Goal: Task Accomplishment & Management: Complete application form

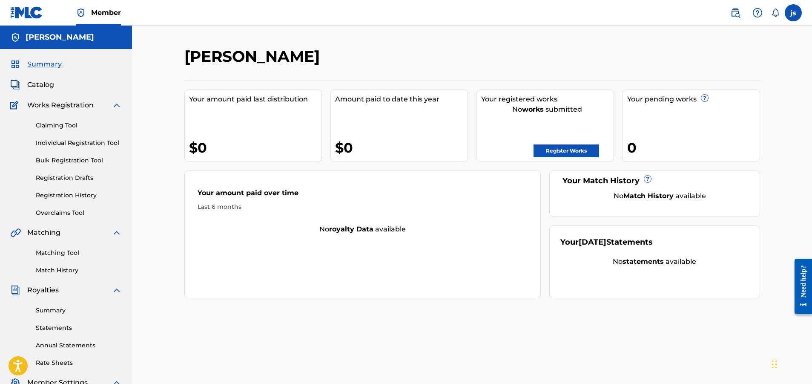
click at [570, 152] on link "Register Works" at bounding box center [566, 150] width 66 height 13
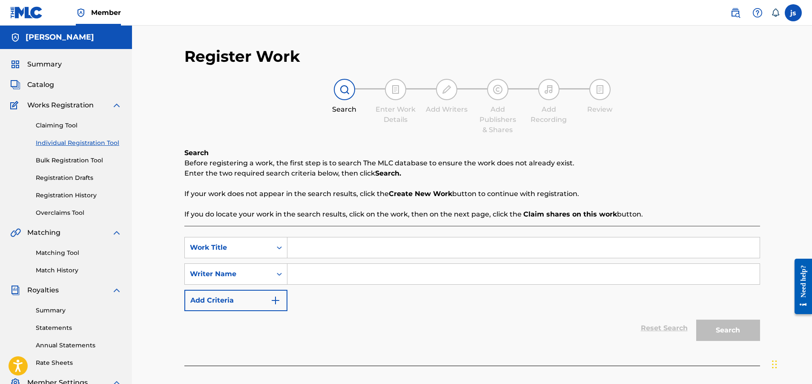
click at [307, 247] on input "Search Form" at bounding box center [523, 247] width 472 height 20
type input "pressure"
click at [301, 278] on input "Search Form" at bounding box center [523, 274] width 472 height 20
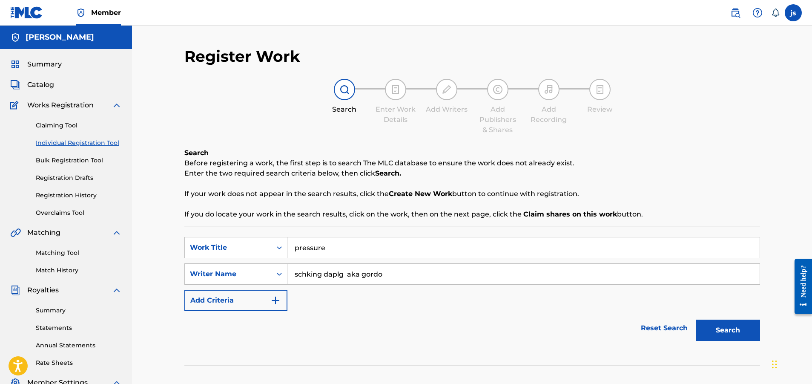
click at [272, 298] on img "Search Form" at bounding box center [275, 300] width 10 height 10
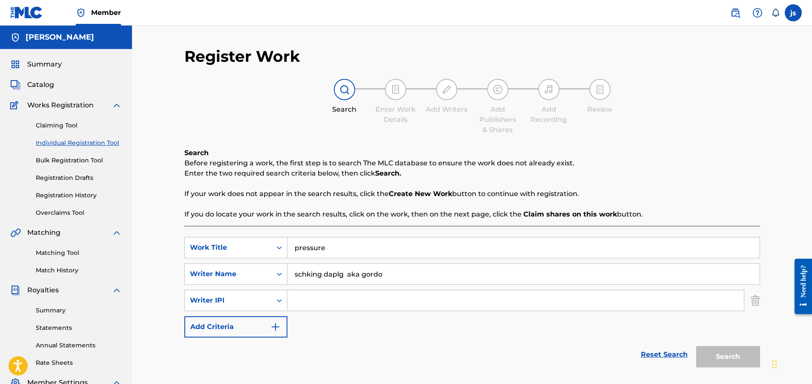
drag, startPoint x: 347, startPoint y: 274, endPoint x: 380, endPoint y: 277, distance: 32.9
click at [386, 278] on input "schking daplg aka gordo" at bounding box center [523, 274] width 472 height 20
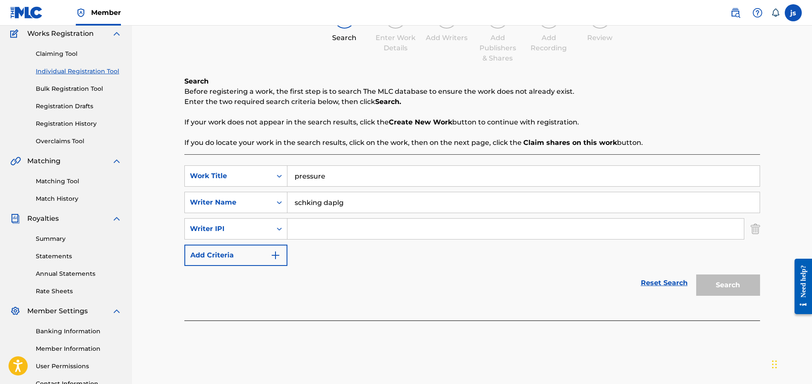
scroll to position [66, 0]
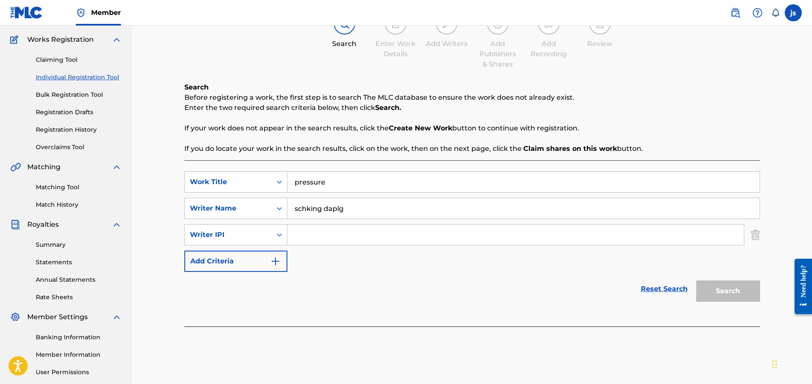
type input "schking daplg"
click at [735, 294] on div "Search" at bounding box center [726, 289] width 68 height 34
click at [653, 288] on link "Reset Search" at bounding box center [663, 288] width 55 height 19
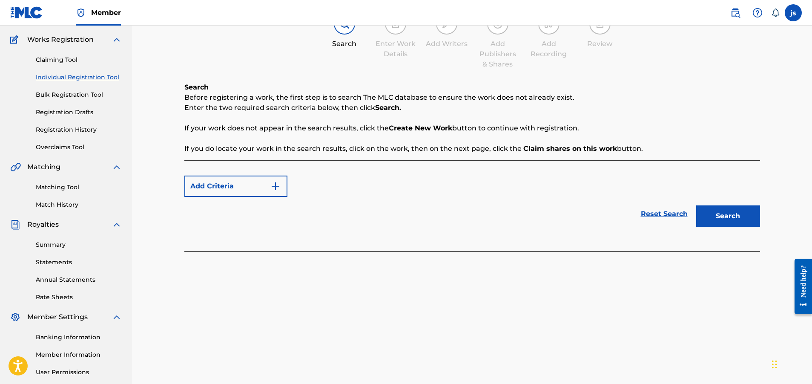
click at [241, 183] on button "Add Criteria" at bounding box center [235, 185] width 103 height 21
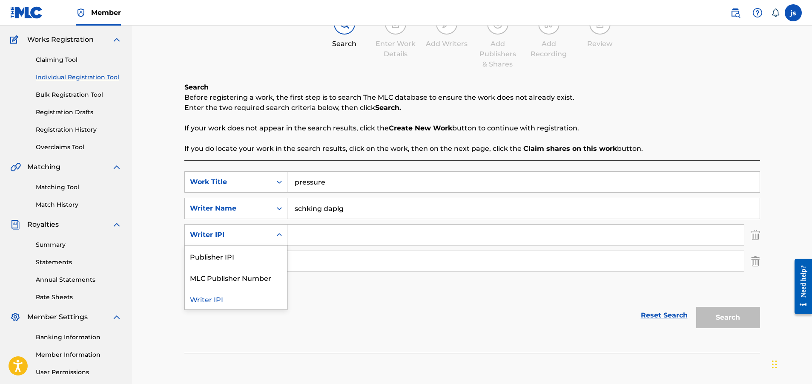
click at [280, 235] on icon "Search Form" at bounding box center [279, 234] width 5 height 3
click at [238, 280] on div "MLC Publisher Number" at bounding box center [236, 276] width 102 height 21
click at [278, 235] on icon "Search Form" at bounding box center [279, 234] width 5 height 3
click at [258, 255] on div "Writer IPI" at bounding box center [236, 255] width 102 height 21
click at [270, 258] on div "Publisher Name" at bounding box center [228, 261] width 87 height 16
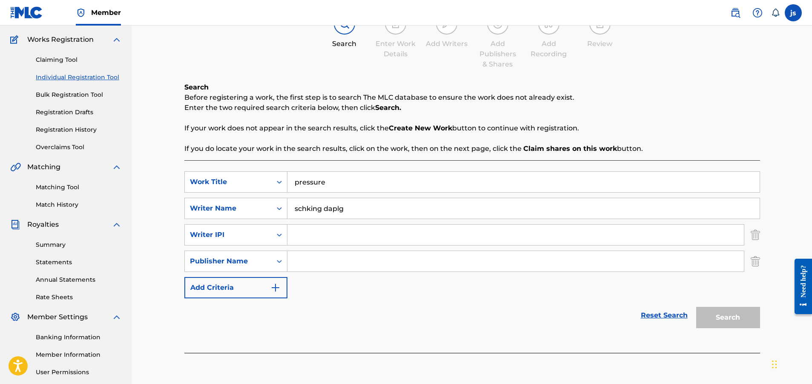
click at [276, 259] on icon "Search Form" at bounding box center [279, 261] width 9 height 9
drag, startPoint x: 754, startPoint y: 264, endPoint x: 756, endPoint y: 255, distance: 10.0
click at [754, 264] on img "Search Form" at bounding box center [755, 260] width 9 height 21
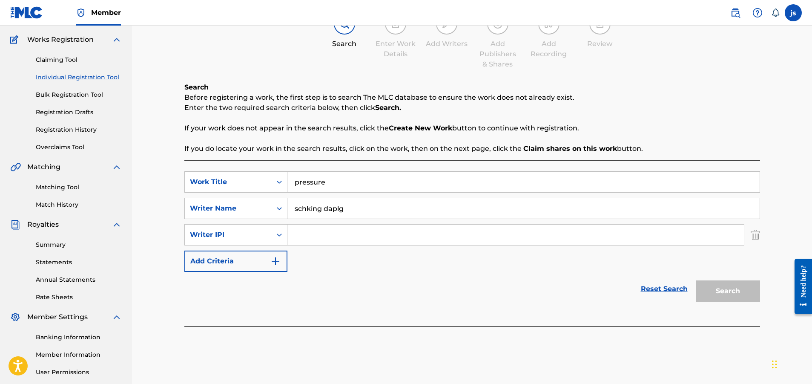
click at [754, 234] on img "Search Form" at bounding box center [755, 234] width 9 height 21
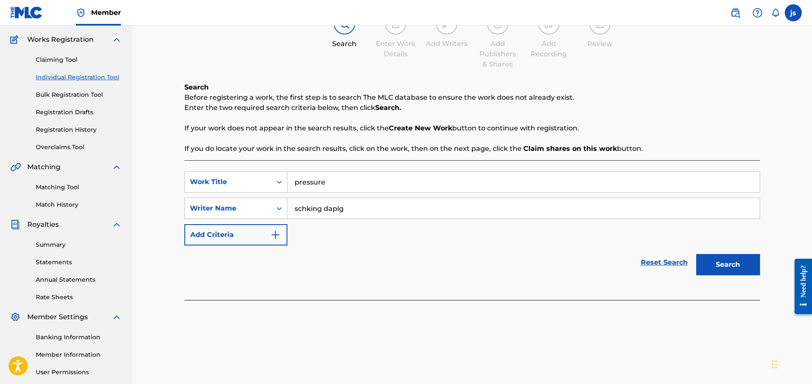
click at [728, 265] on button "Search" at bounding box center [728, 264] width 64 height 21
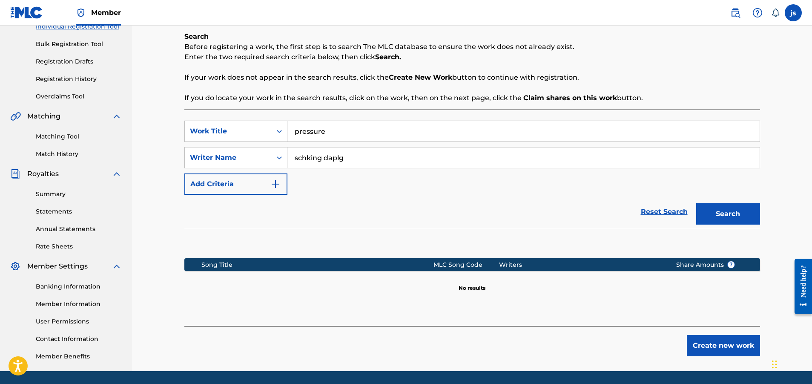
scroll to position [120, 0]
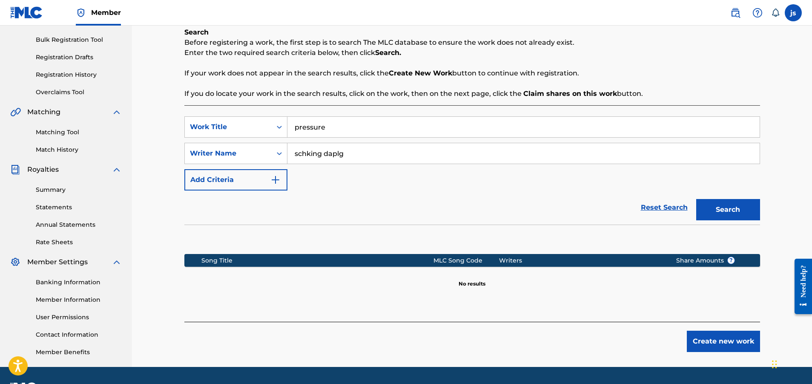
click at [725, 340] on button "Create new work" at bounding box center [723, 340] width 73 height 21
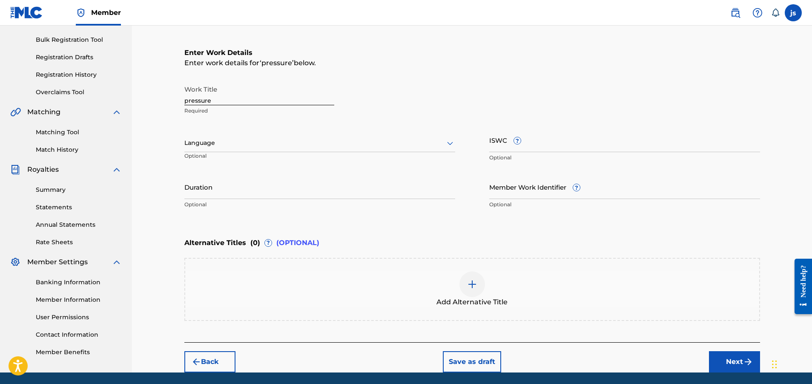
click at [199, 183] on input "Duration" at bounding box center [319, 187] width 271 height 24
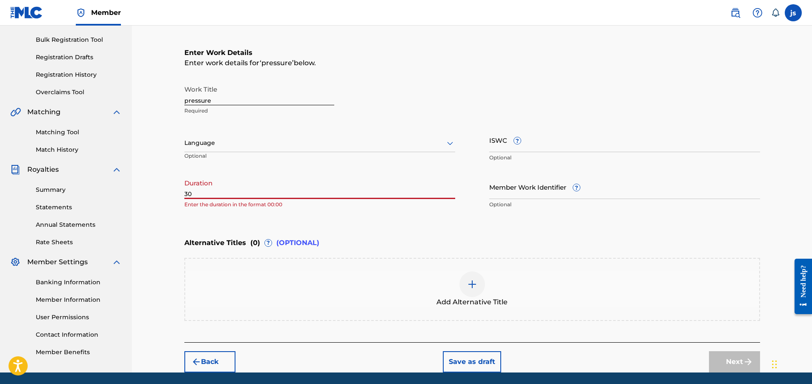
type input "3"
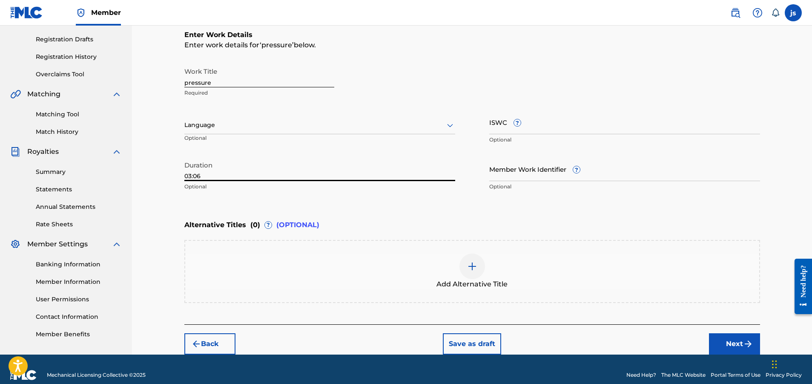
scroll to position [150, 0]
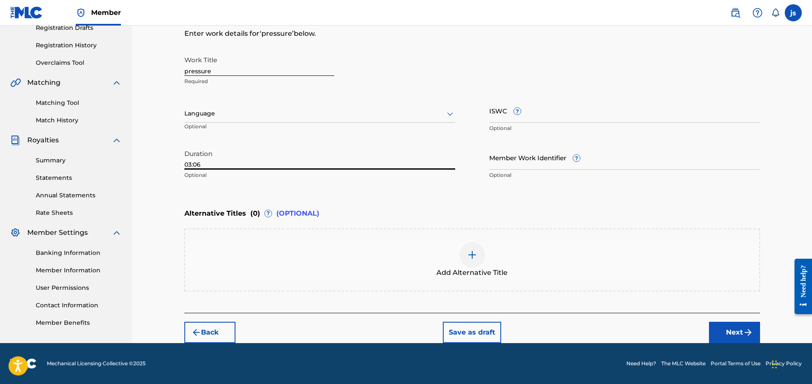
type input "03:06"
click at [334, 119] on div "Language" at bounding box center [319, 114] width 271 height 18
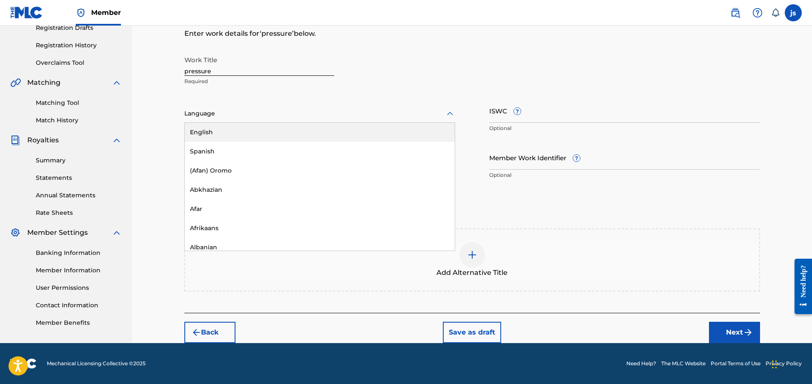
click at [314, 129] on div "English" at bounding box center [320, 132] width 270 height 19
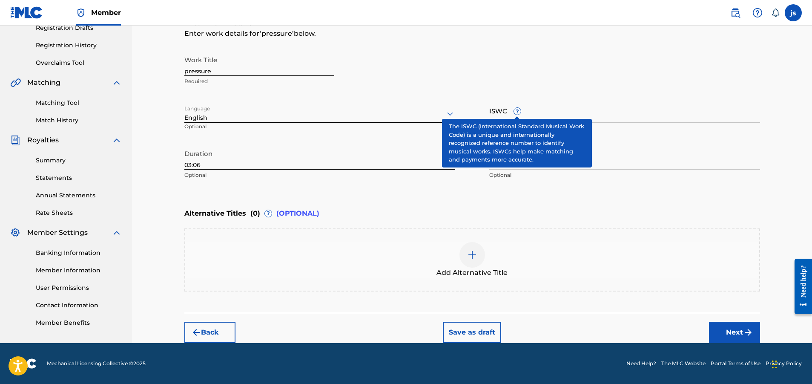
click at [517, 111] on span "?" at bounding box center [517, 111] width 7 height 7
click at [517, 111] on input "ISWC ?" at bounding box center [624, 110] width 271 height 24
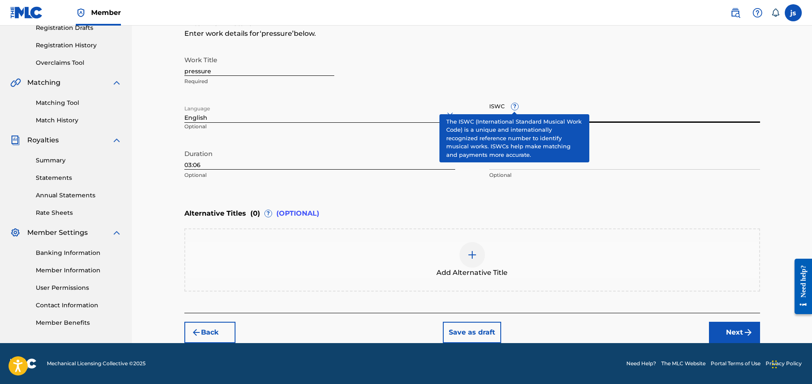
click at [516, 108] on span "?" at bounding box center [514, 106] width 7 height 7
click at [516, 108] on input "ISWC ?" at bounding box center [624, 110] width 271 height 24
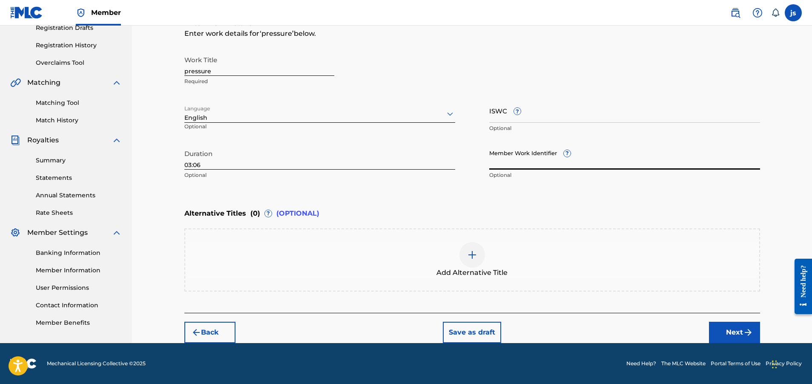
click at [500, 158] on input "Member Work Identifier ?" at bounding box center [624, 157] width 271 height 24
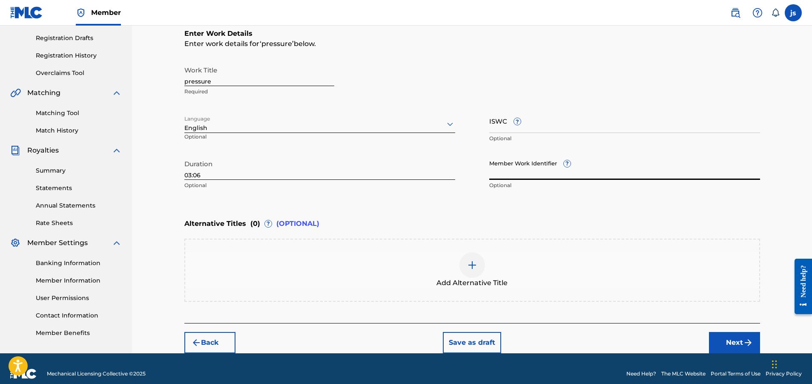
scroll to position [144, 0]
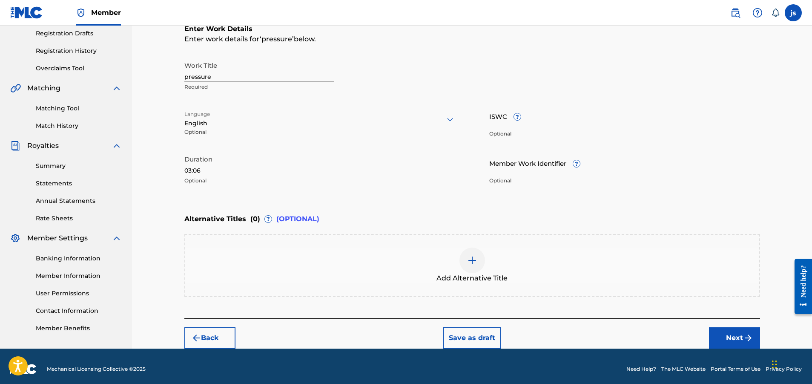
click at [738, 334] on button "Next" at bounding box center [734, 337] width 51 height 21
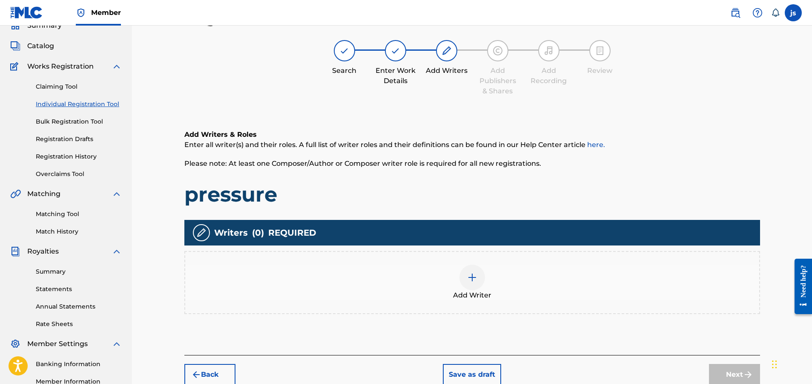
scroll to position [38, 0]
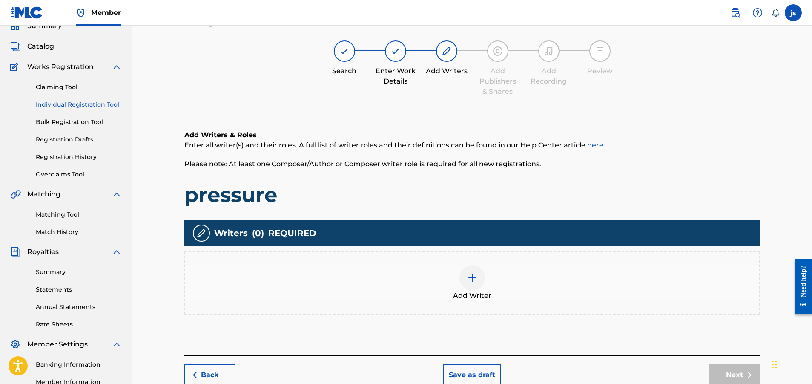
click at [474, 283] on div at bounding box center [472, 278] width 26 height 26
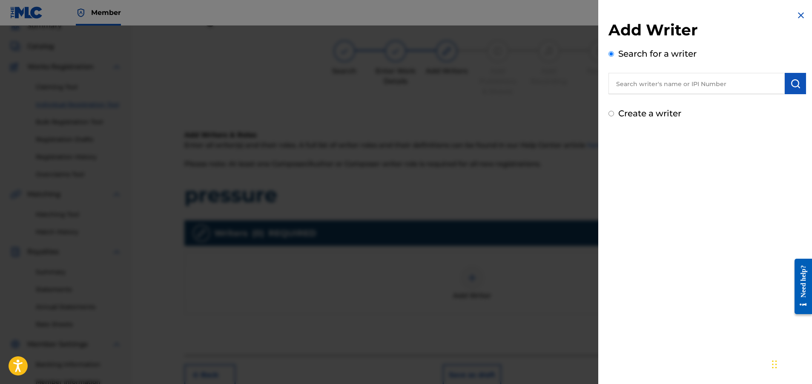
click at [639, 84] on input "text" at bounding box center [696, 83] width 176 height 21
paste input "00607442266"
type input "00607442266"
click at [794, 84] on img "submit" at bounding box center [795, 83] width 10 height 10
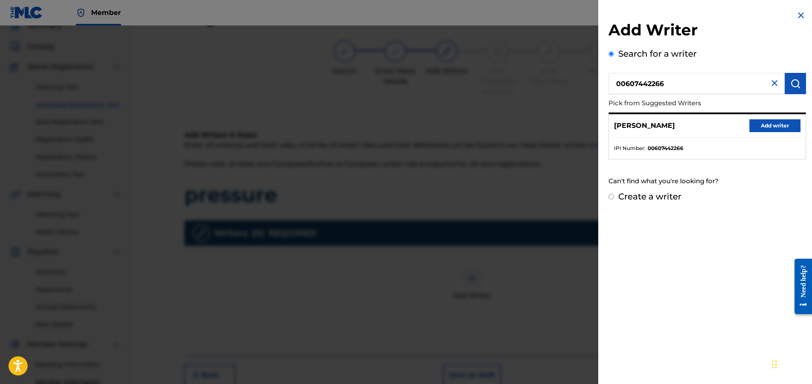
click at [768, 125] on button "Add writer" at bounding box center [774, 125] width 51 height 13
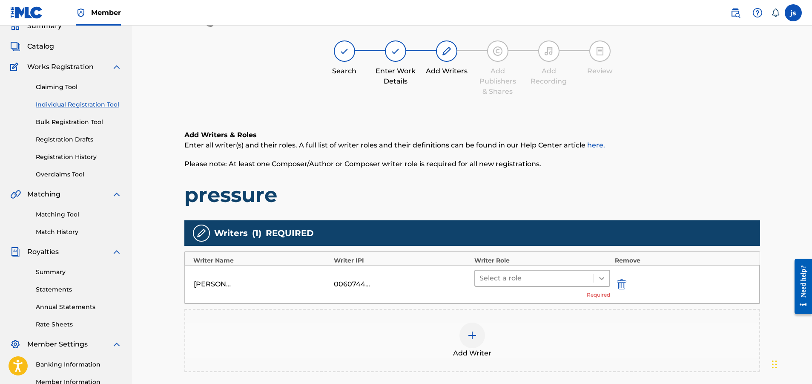
click at [602, 280] on icon at bounding box center [601, 278] width 9 height 9
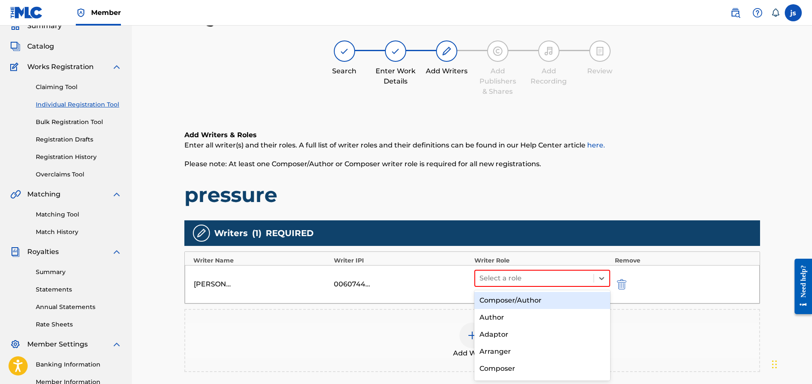
click at [547, 301] on div "Composer/Author" at bounding box center [542, 300] width 136 height 17
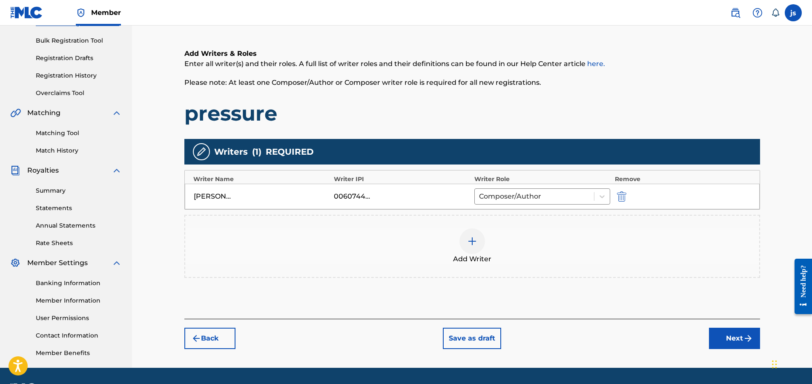
scroll to position [127, 0]
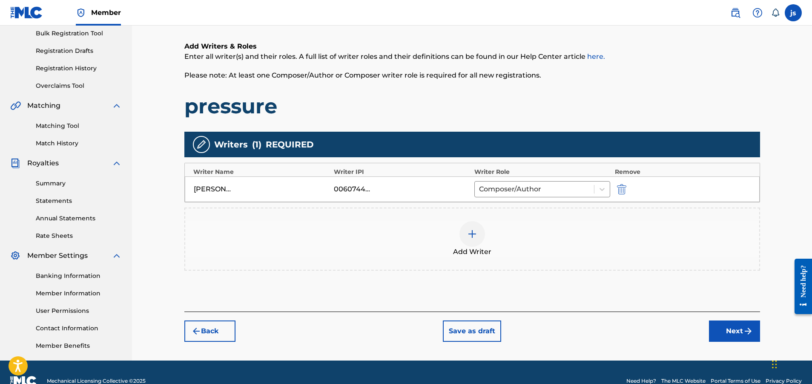
click at [739, 329] on button "Next" at bounding box center [734, 330] width 51 height 21
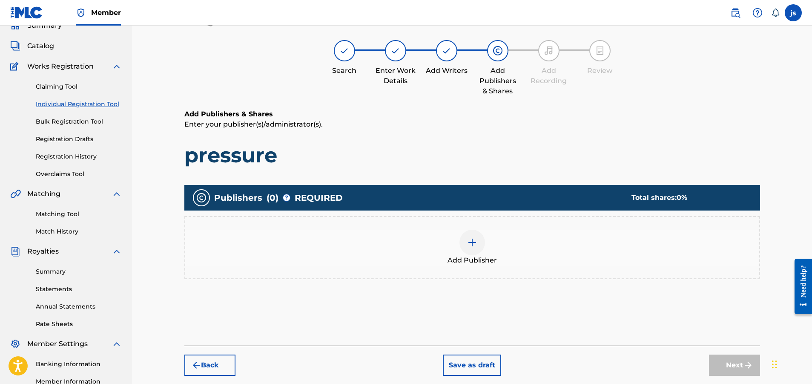
scroll to position [38, 0]
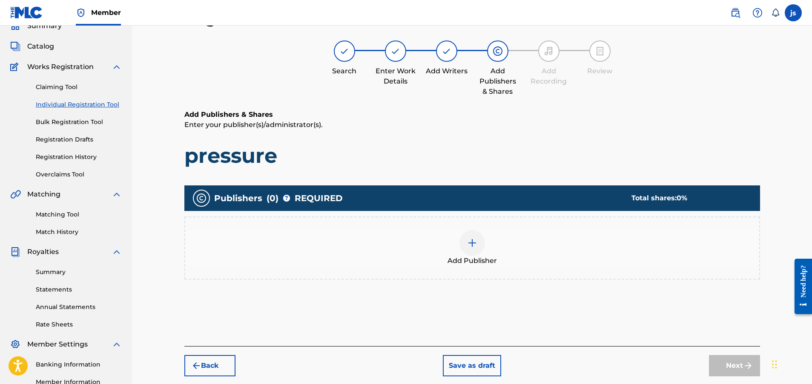
click at [471, 245] on img at bounding box center [472, 243] width 10 height 10
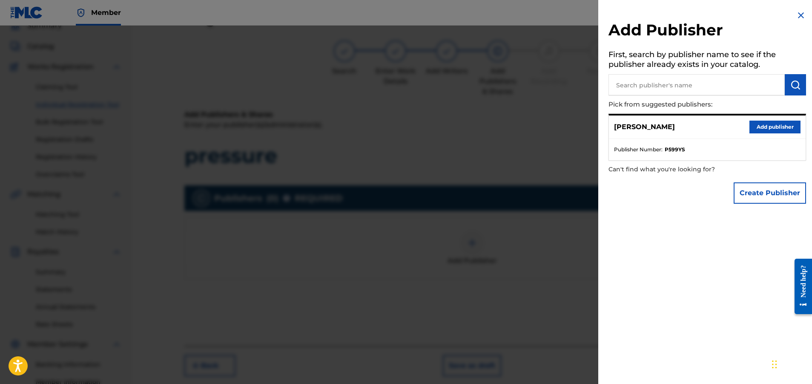
click at [769, 127] on button "Add publisher" at bounding box center [774, 126] width 51 height 13
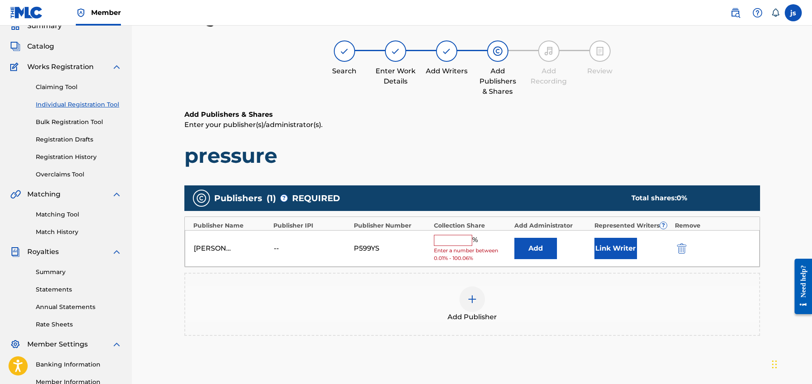
click at [442, 244] on input "text" at bounding box center [453, 240] width 38 height 11
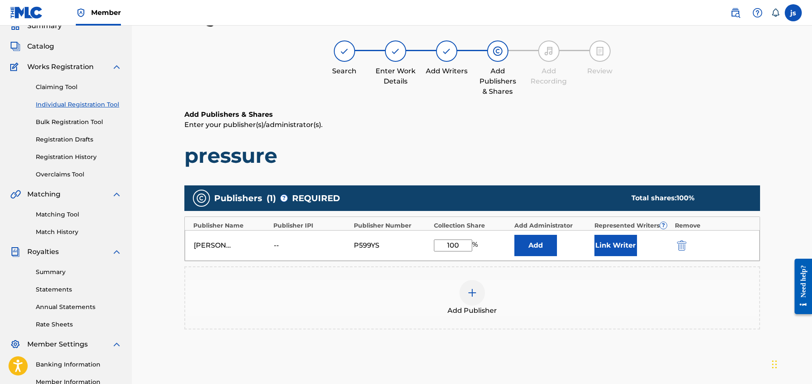
type input "100"
click at [514, 235] on button "Add" at bounding box center [535, 245] width 43 height 21
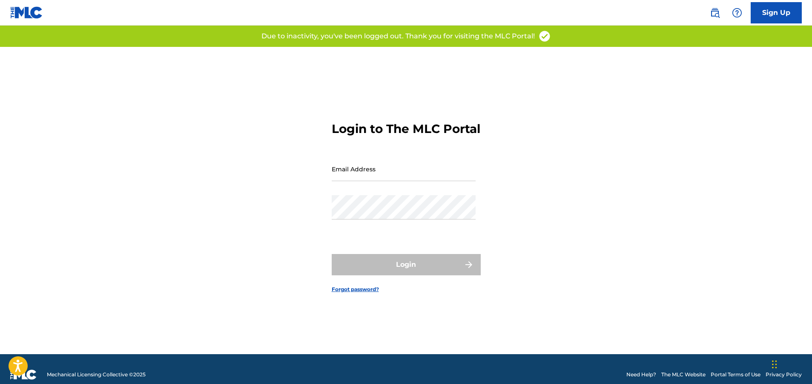
click at [367, 181] on input "Email Address" at bounding box center [404, 169] width 144 height 24
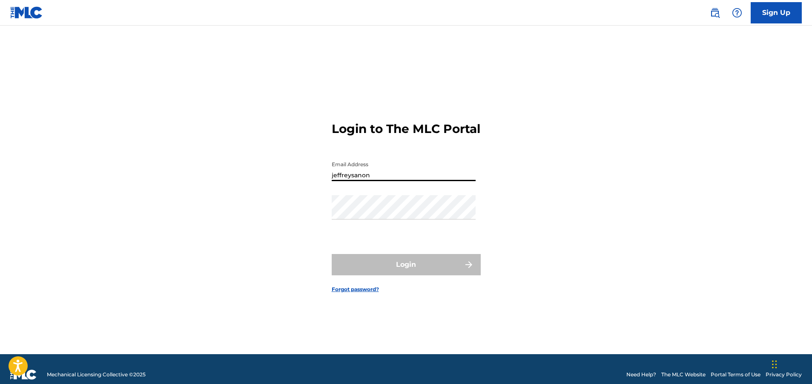
type input "jeffreysanon"
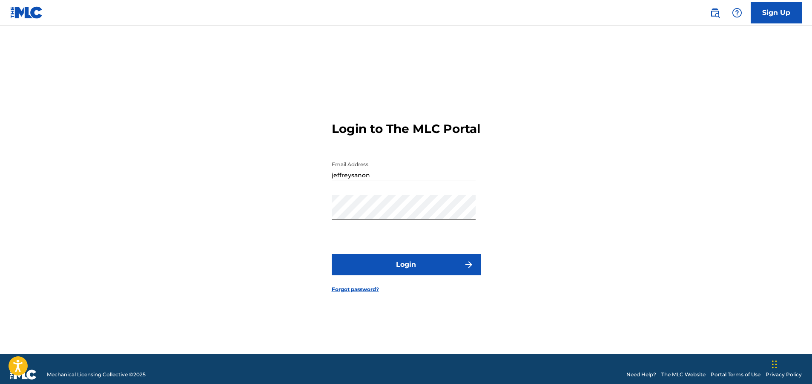
drag, startPoint x: 600, startPoint y: 195, endPoint x: 522, endPoint y: 265, distance: 105.2
click at [598, 197] on div "Login to The MLC Portal Email Address jeffreysanon Password Login Forgot passwo…" at bounding box center [406, 200] width 596 height 307
click at [427, 270] on button "Login" at bounding box center [406, 264] width 149 height 21
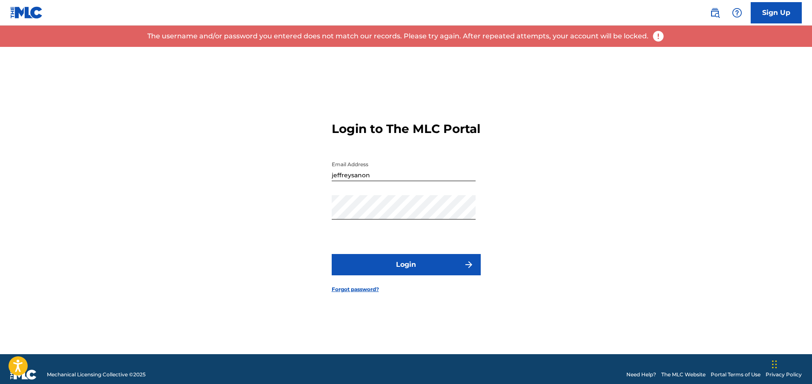
click at [376, 181] on input "jeffreysanon" at bounding box center [404, 169] width 144 height 24
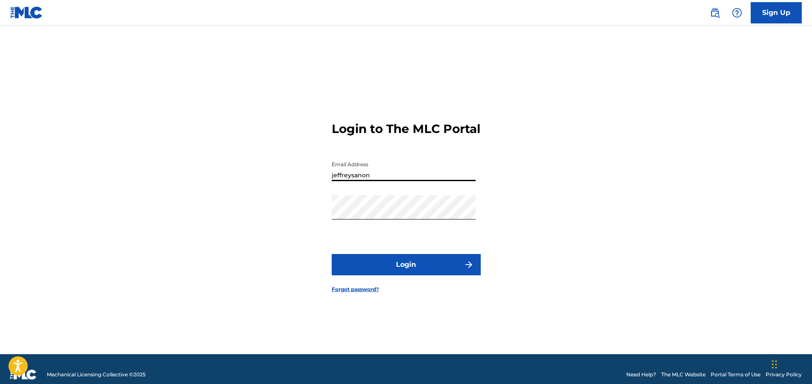
click at [361, 181] on input "jeffreysanon" at bounding box center [404, 169] width 144 height 24
click at [358, 181] on input "jeffreysanon" at bounding box center [404, 169] width 144 height 24
click at [357, 181] on input "jeffreysanon" at bounding box center [404, 169] width 144 height 24
drag, startPoint x: 410, startPoint y: 179, endPoint x: 402, endPoint y: 179, distance: 8.1
click at [409, 179] on input "jeffreysanon" at bounding box center [404, 169] width 144 height 24
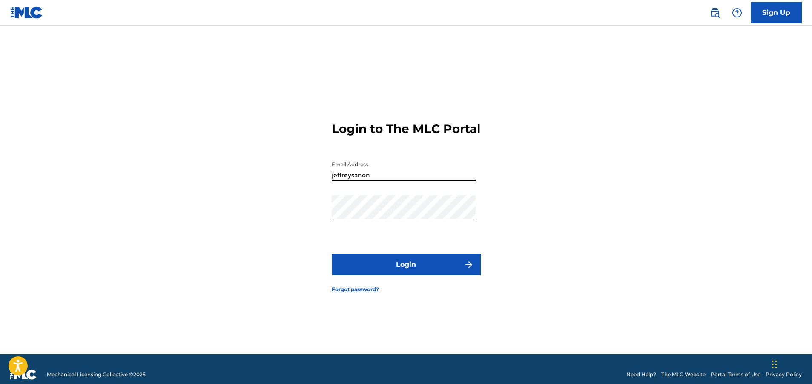
click at [401, 179] on input "jeffreysanon" at bounding box center [404, 169] width 144 height 24
click at [381, 178] on input "jeffreysanon" at bounding box center [404, 169] width 144 height 24
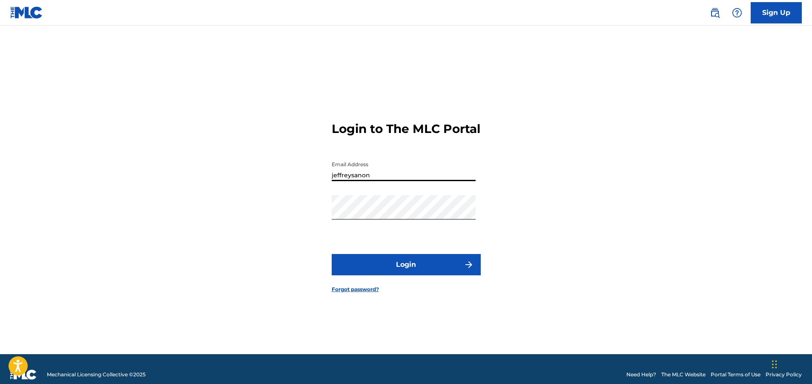
click at [381, 179] on input "jeffreysanon" at bounding box center [404, 169] width 144 height 24
click at [381, 181] on input "jeffreysanon" at bounding box center [404, 169] width 144 height 24
type input "[EMAIL_ADDRESS][DOMAIN_NAME]"
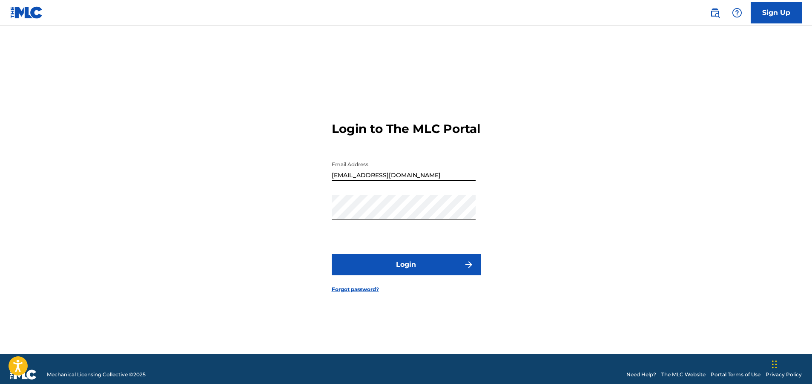
click at [374, 273] on button "Login" at bounding box center [406, 264] width 149 height 21
click at [429, 181] on input "[EMAIL_ADDRESS][DOMAIN_NAME]" at bounding box center [404, 169] width 144 height 24
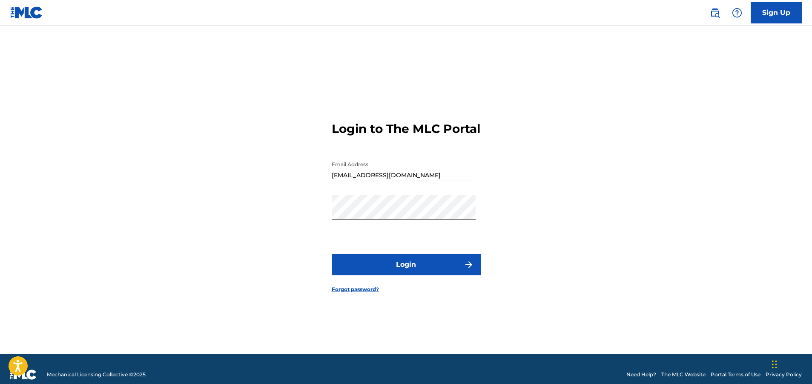
click at [388, 275] on button "Login" at bounding box center [406, 264] width 149 height 21
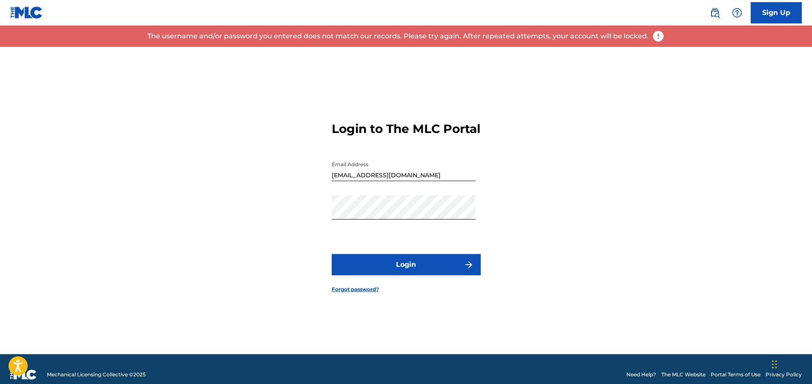
click at [387, 274] on button "Login" at bounding box center [406, 264] width 149 height 21
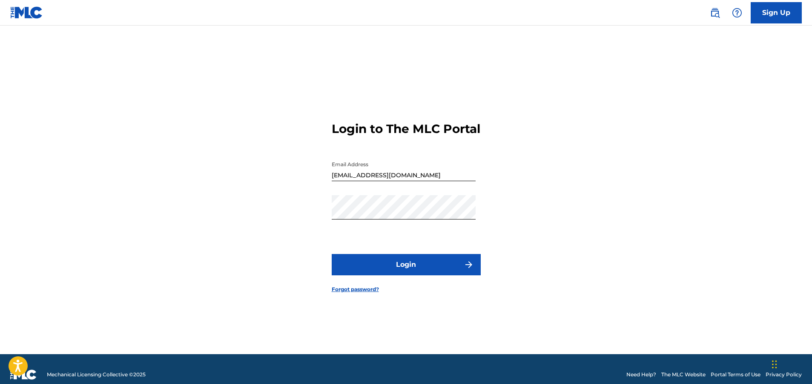
click at [360, 275] on button "Login" at bounding box center [406, 264] width 149 height 21
click at [430, 181] on input "[EMAIL_ADDRESS][DOMAIN_NAME]" at bounding box center [404, 169] width 144 height 24
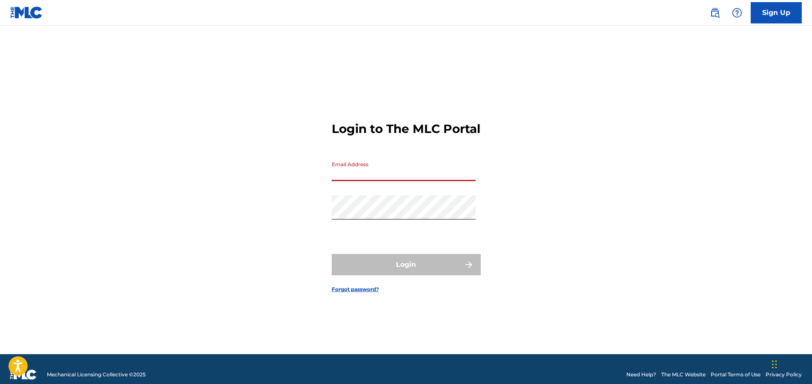
click at [376, 179] on input "Email Address" at bounding box center [404, 169] width 144 height 24
type input "[EMAIL_ADDRESS][DOMAIN_NAME]"
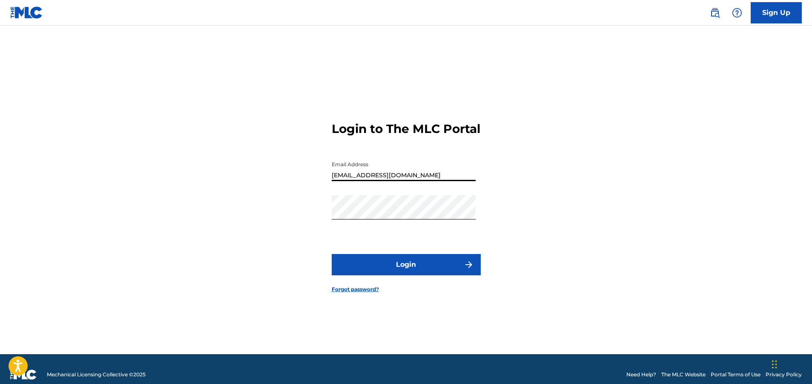
click at [404, 275] on button "Login" at bounding box center [406, 264] width 149 height 21
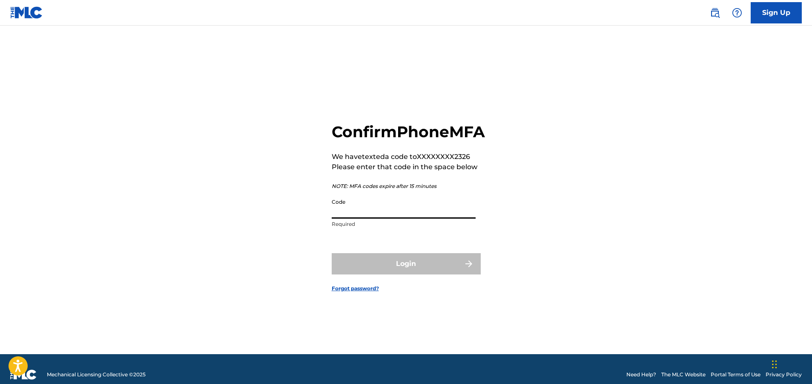
click at [378, 218] on input "Code" at bounding box center [404, 206] width 144 height 24
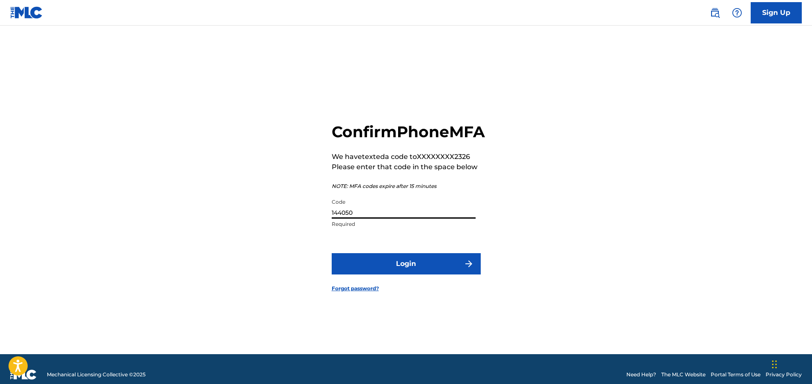
type input "144050"
click at [332, 253] on button "Login" at bounding box center [406, 263] width 149 height 21
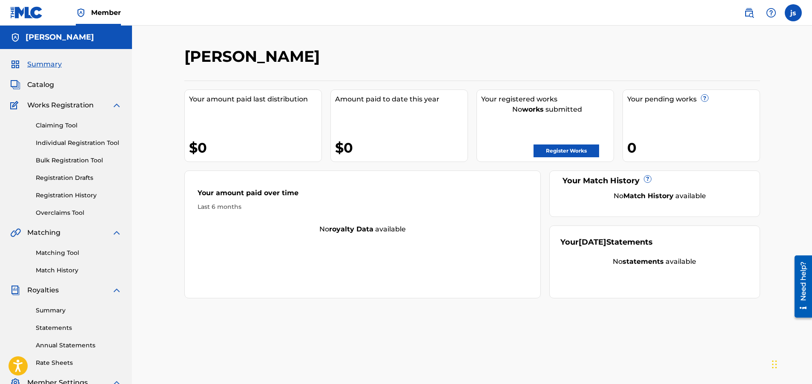
click at [553, 153] on link "Register Works" at bounding box center [566, 150] width 66 height 13
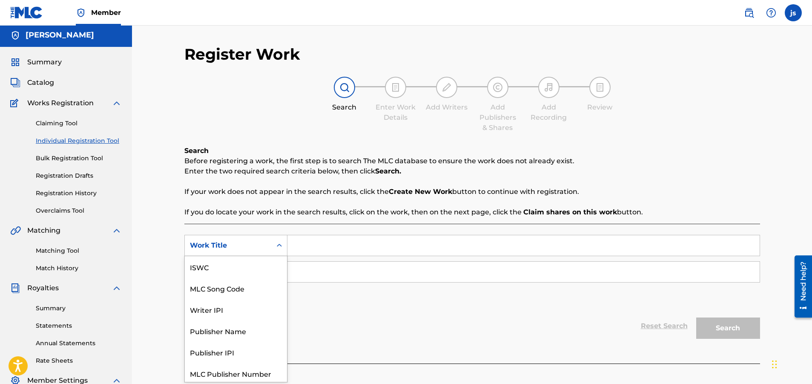
scroll to position [3, 0]
click at [219, 248] on div "Work Title" at bounding box center [228, 245] width 77 height 10
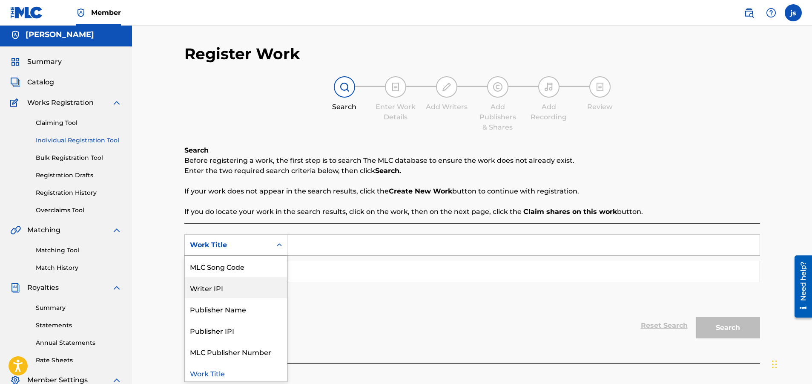
scroll to position [23, 0]
click at [215, 371] on div "Work Title" at bounding box center [236, 370] width 102 height 21
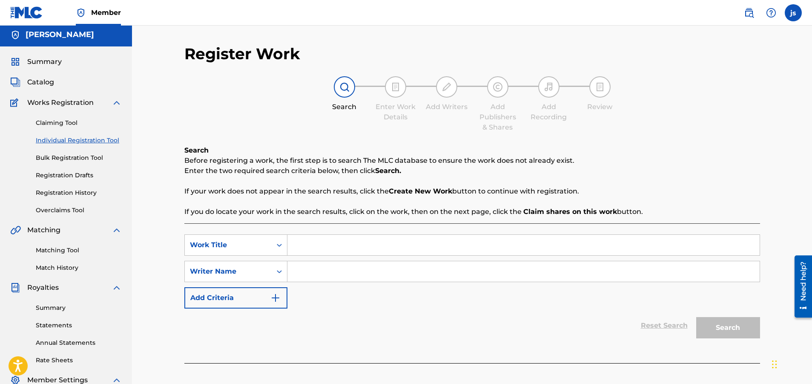
click at [300, 249] on input "Search Form" at bounding box center [523, 245] width 472 height 20
type input "pressure"
click at [296, 273] on input "Search Form" at bounding box center [523, 271] width 472 height 20
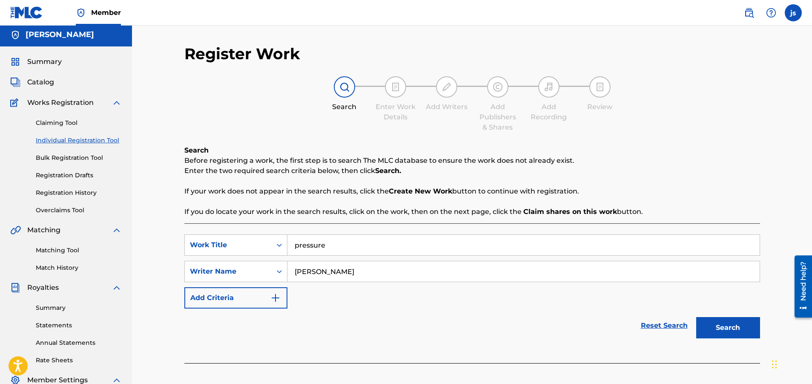
type input "[PERSON_NAME]"
click at [739, 328] on button "Search" at bounding box center [728, 327] width 64 height 21
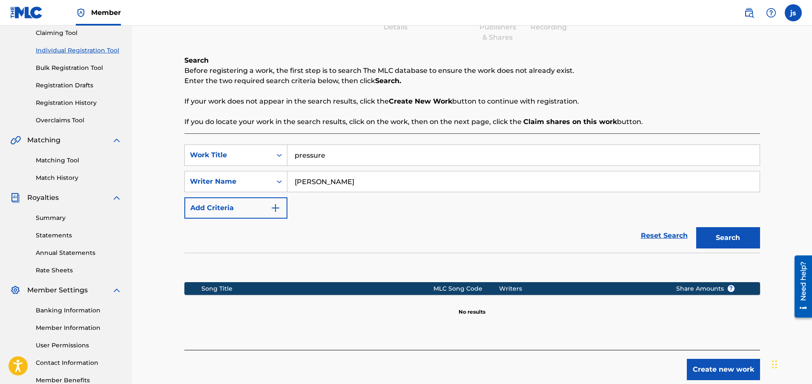
scroll to position [110, 0]
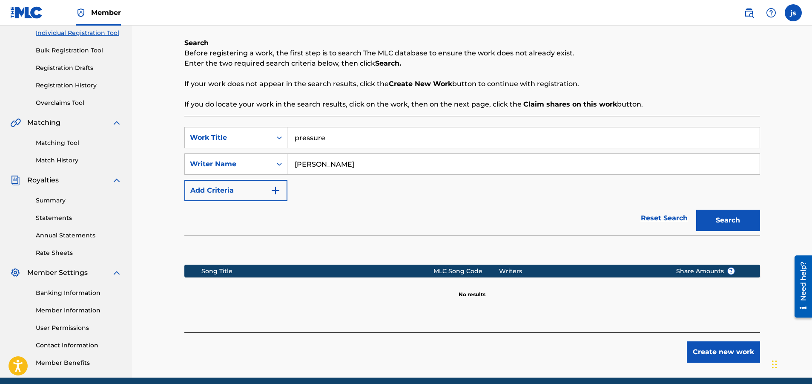
click at [718, 356] on button "Create new work" at bounding box center [723, 351] width 73 height 21
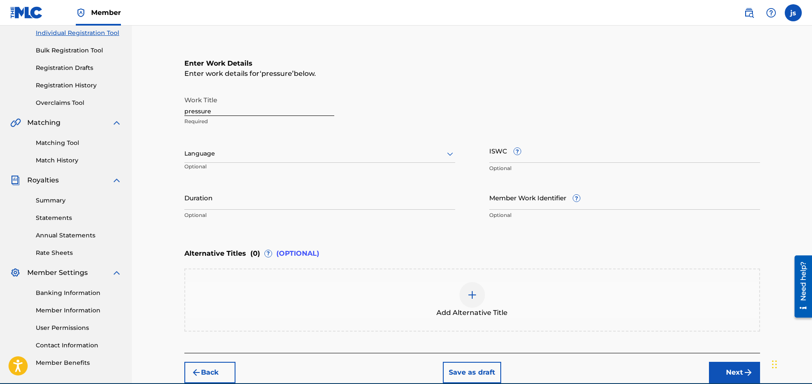
click at [224, 156] on div at bounding box center [319, 153] width 271 height 11
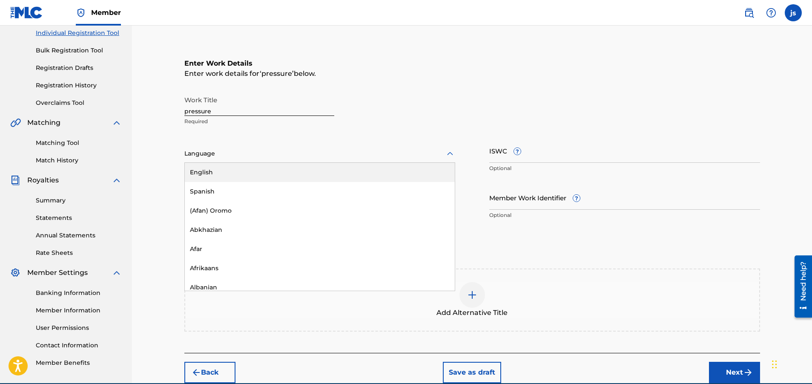
click at [319, 173] on div "English" at bounding box center [320, 172] width 270 height 19
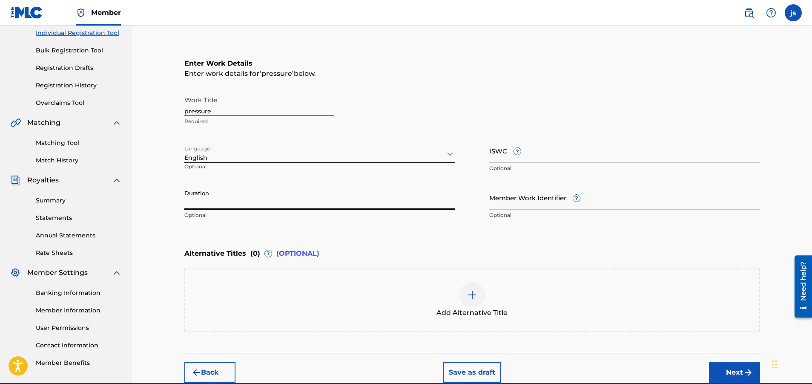
click at [230, 203] on input "Duration" at bounding box center [319, 197] width 271 height 24
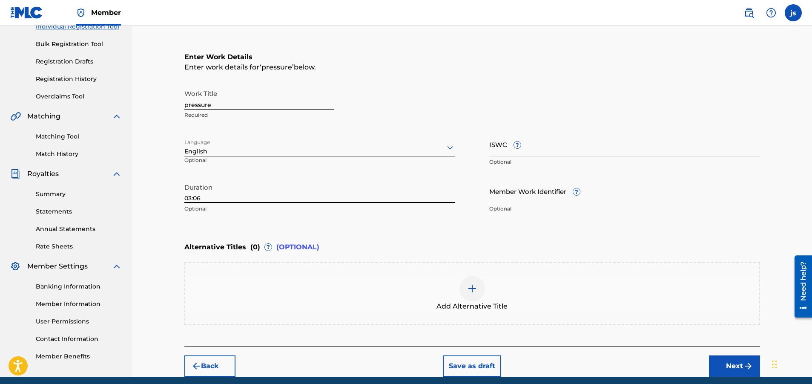
scroll to position [150, 0]
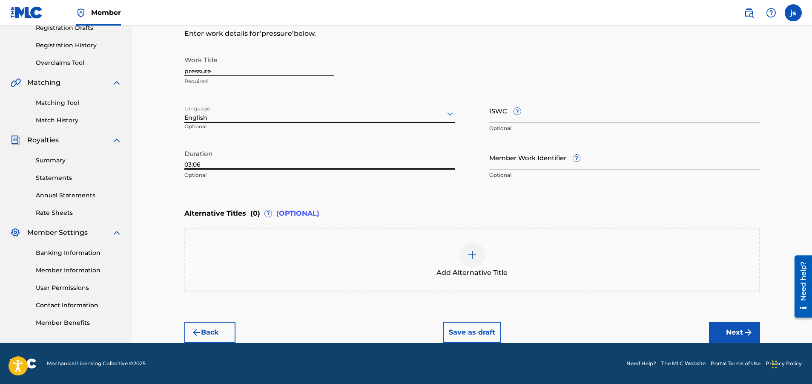
type input "03:06"
click at [740, 332] on button "Next" at bounding box center [734, 331] width 51 height 21
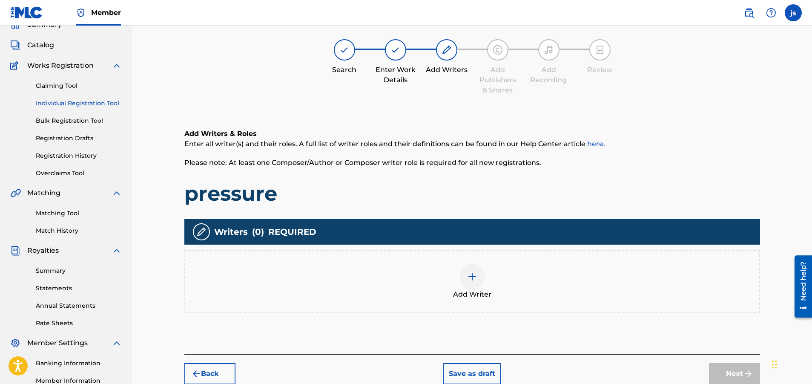
scroll to position [38, 0]
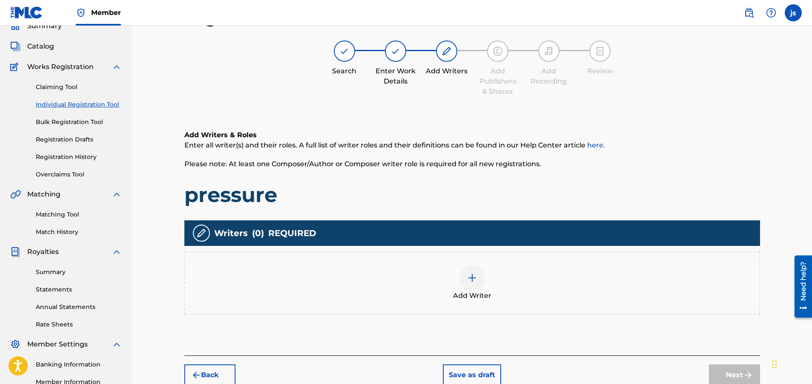
click at [474, 281] on img at bounding box center [472, 277] width 10 height 10
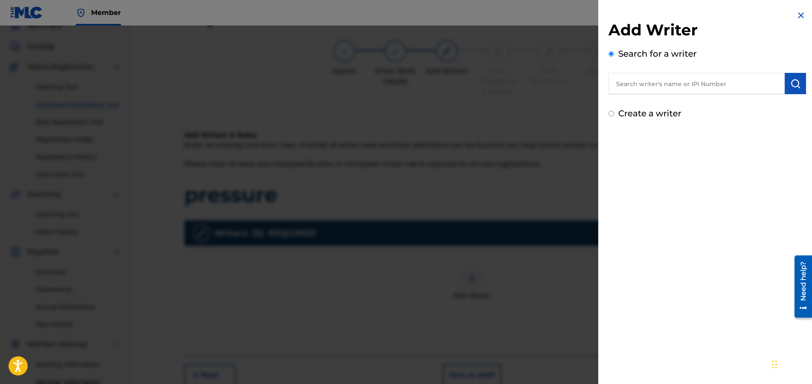
click at [633, 86] on input "text" at bounding box center [696, 83] width 176 height 21
paste input "00607442266"
type input "00607442266"
click at [790, 83] on img "submit" at bounding box center [795, 83] width 10 height 10
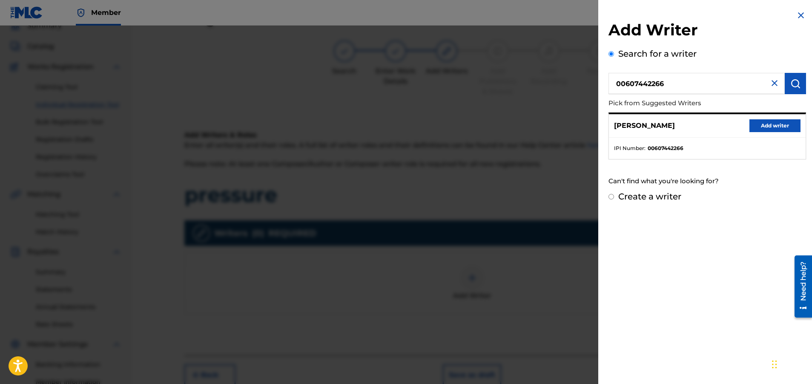
click at [765, 124] on button "Add writer" at bounding box center [774, 125] width 51 height 13
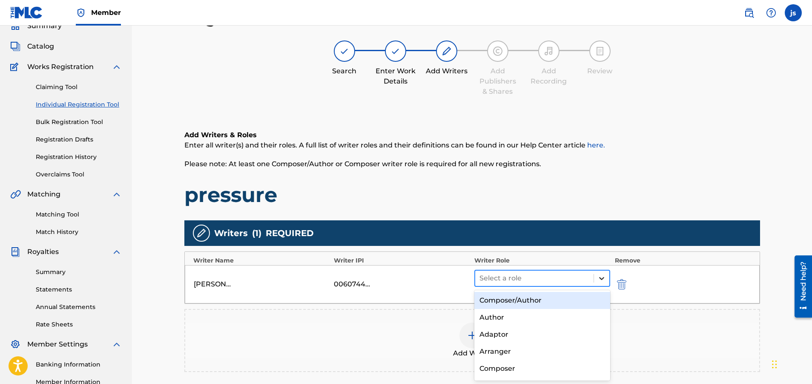
click at [597, 278] on icon at bounding box center [601, 278] width 9 height 9
click at [567, 302] on div "Composer/Author" at bounding box center [542, 300] width 136 height 17
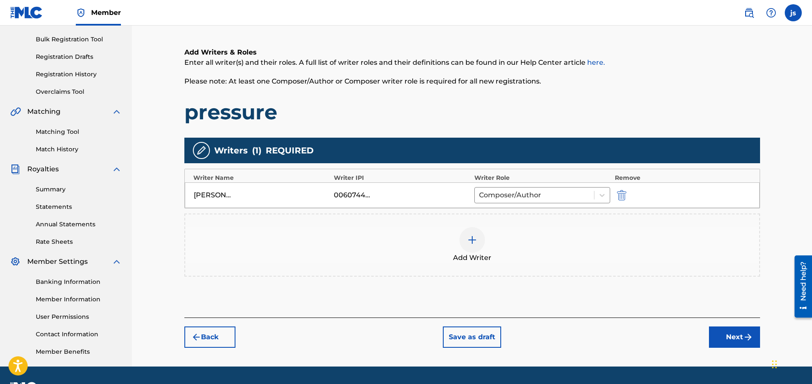
scroll to position [144, 0]
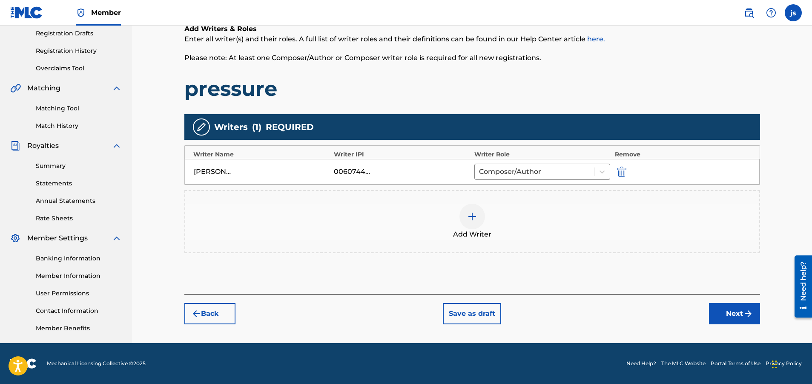
click at [745, 315] on img "submit" at bounding box center [748, 313] width 10 height 10
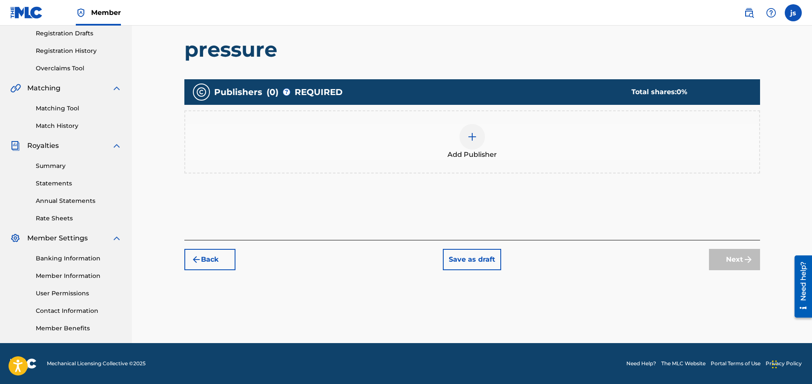
click at [476, 140] on img at bounding box center [472, 137] width 10 height 10
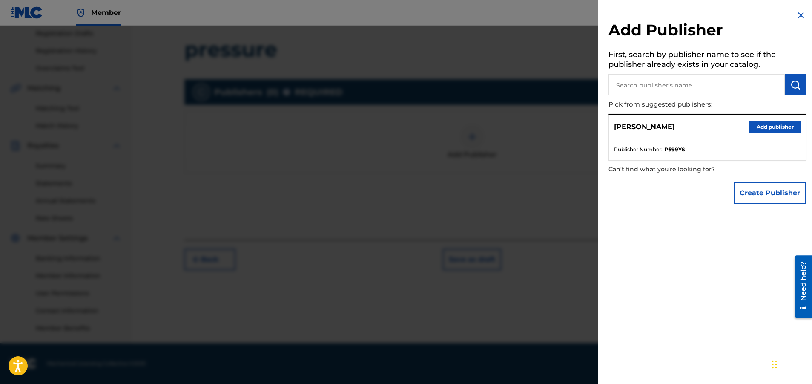
click at [758, 129] on button "Add publisher" at bounding box center [774, 126] width 51 height 13
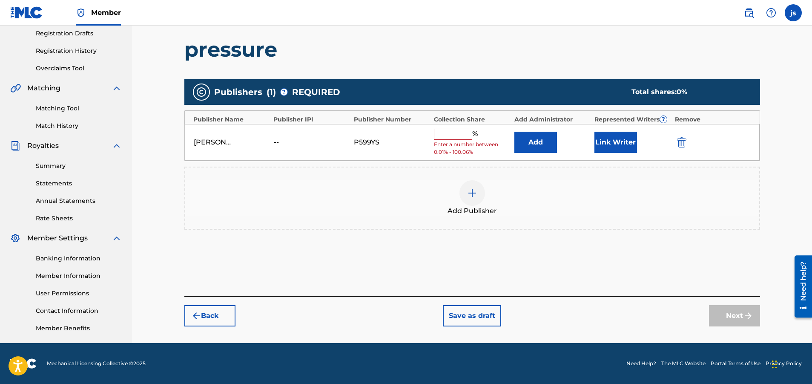
click at [453, 136] on input "text" at bounding box center [453, 134] width 38 height 11
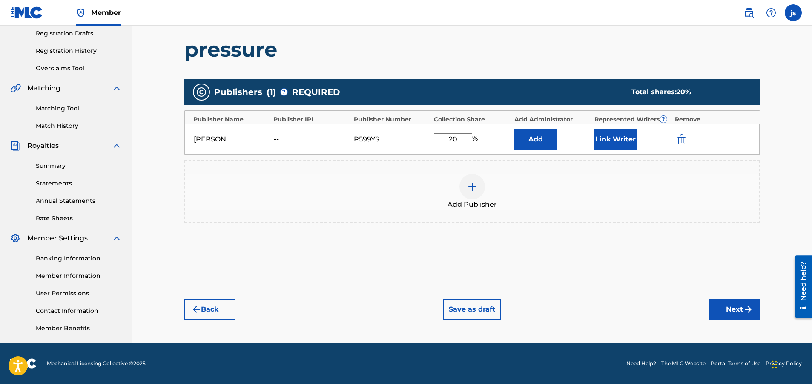
type input "2"
type input "100"
click at [738, 313] on button "Next" at bounding box center [734, 308] width 51 height 21
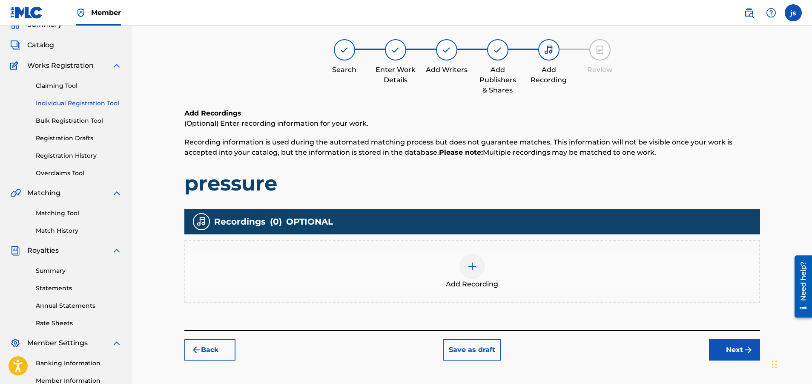
scroll to position [38, 0]
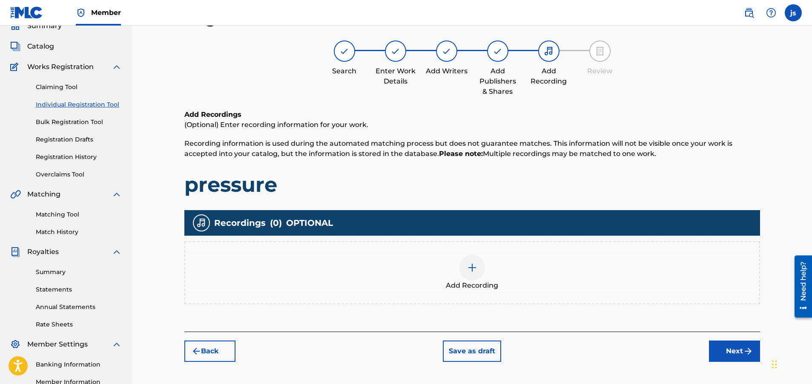
click at [471, 274] on div at bounding box center [472, 268] width 26 height 26
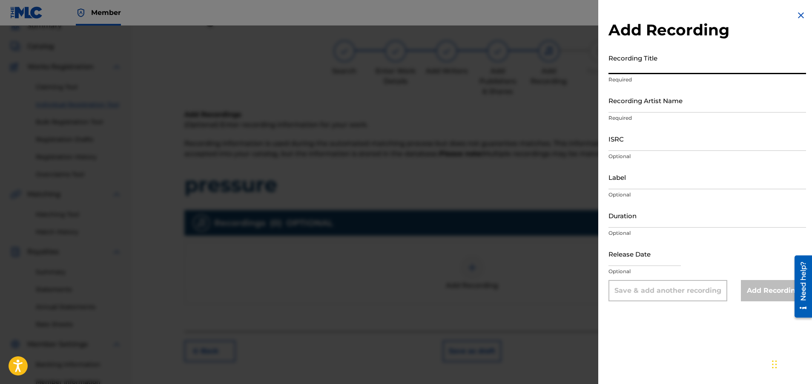
click at [631, 66] on input "Recording Title" at bounding box center [707, 62] width 198 height 24
type input "pressure"
click at [641, 218] on input "Duration" at bounding box center [707, 215] width 198 height 24
type input "3"
type input "03:06"
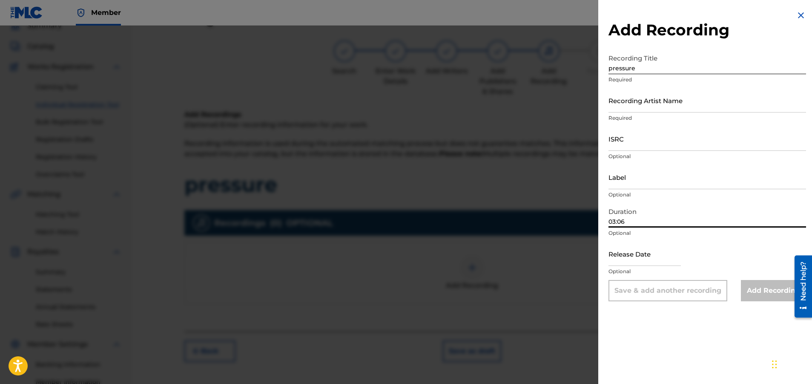
click at [634, 254] on input "text" at bounding box center [644, 253] width 72 height 24
select select "8"
select select "2025"
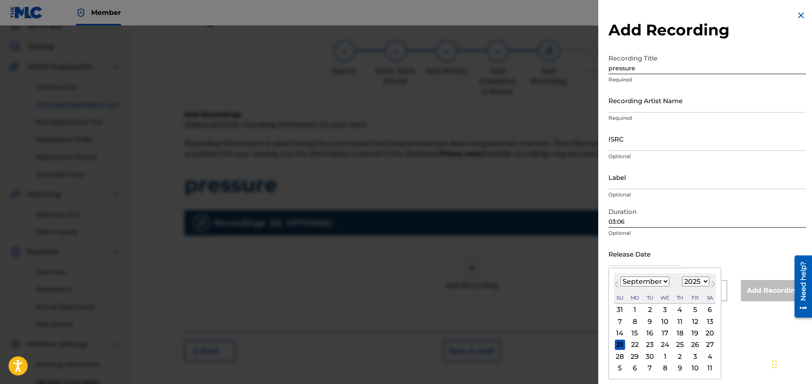
click at [696, 335] on div "19" at bounding box center [695, 333] width 10 height 10
type input "[DATE]"
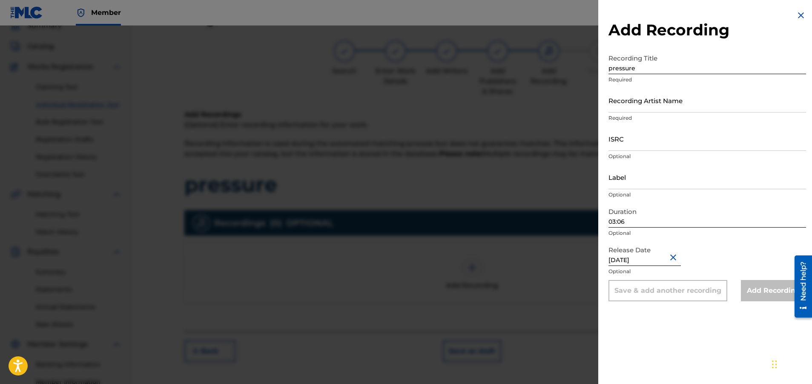
click at [773, 293] on div "Add Recording" at bounding box center [773, 290] width 65 height 21
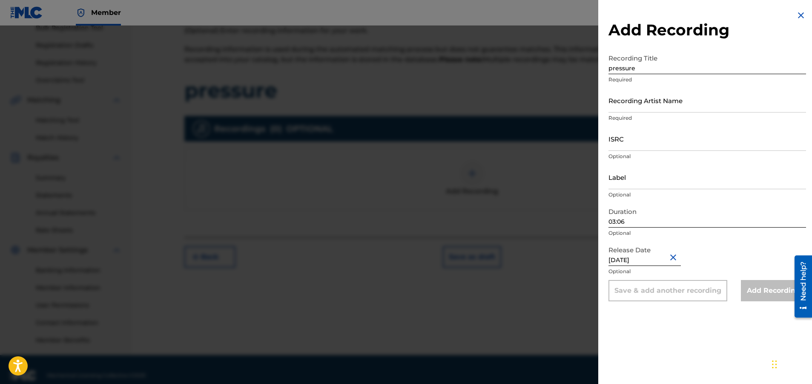
scroll to position [144, 0]
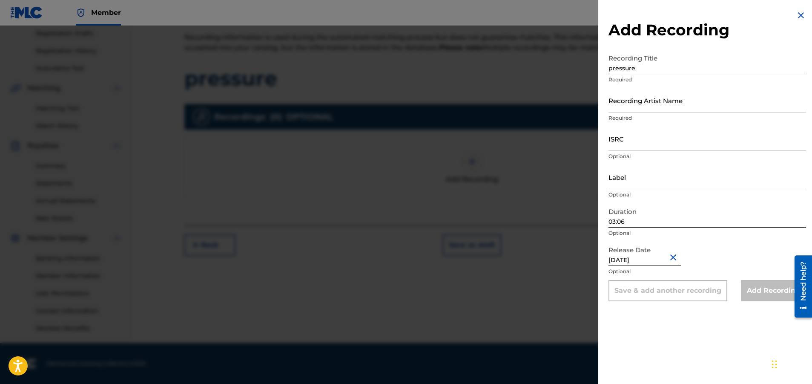
click at [765, 293] on div "Add Recording" at bounding box center [773, 290] width 65 height 21
click at [633, 175] on input "Label" at bounding box center [707, 177] width 198 height 24
type input "schking ent"
click at [630, 143] on input "ISRC" at bounding box center [707, 138] width 198 height 24
click at [638, 139] on input "ISRC" at bounding box center [707, 138] width 198 height 24
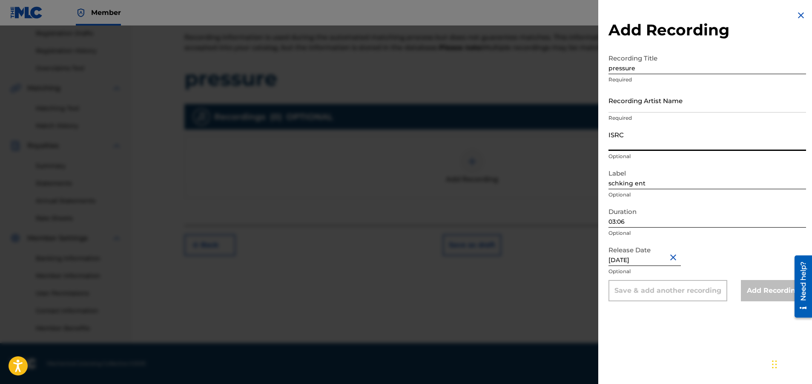
click at [642, 101] on input "Recording Artist Name" at bounding box center [707, 100] width 198 height 24
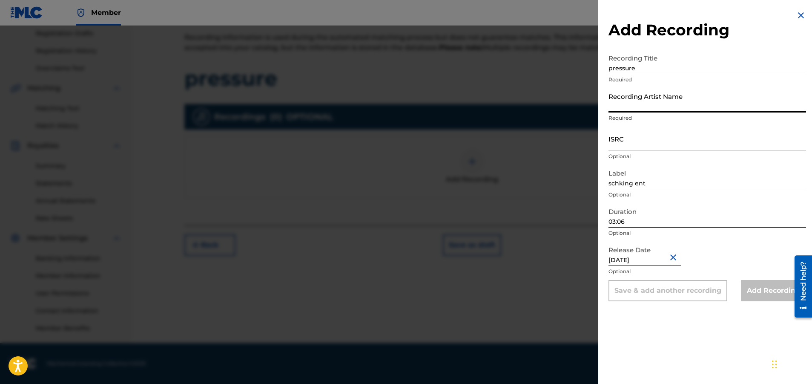
type input "s"
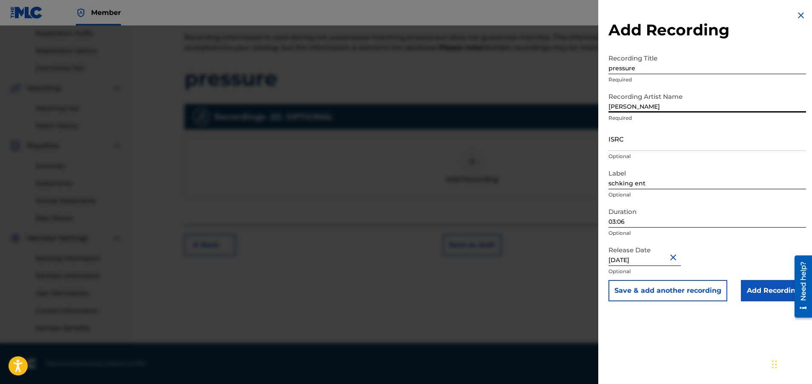
type input "[PERSON_NAME]"
click at [755, 291] on input "Add Recording" at bounding box center [773, 290] width 65 height 21
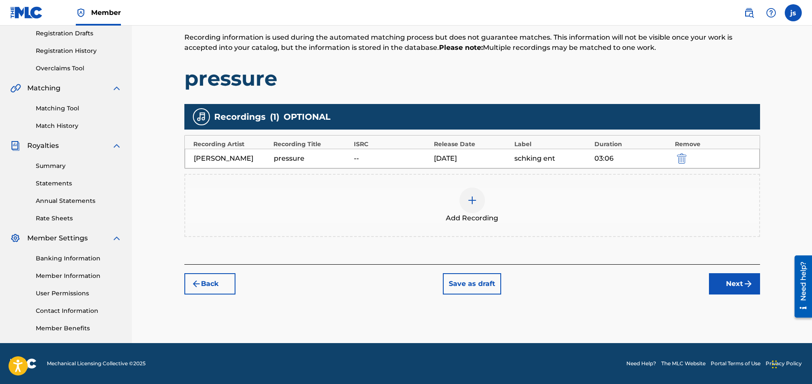
click at [748, 287] on img "submit" at bounding box center [748, 283] width 10 height 10
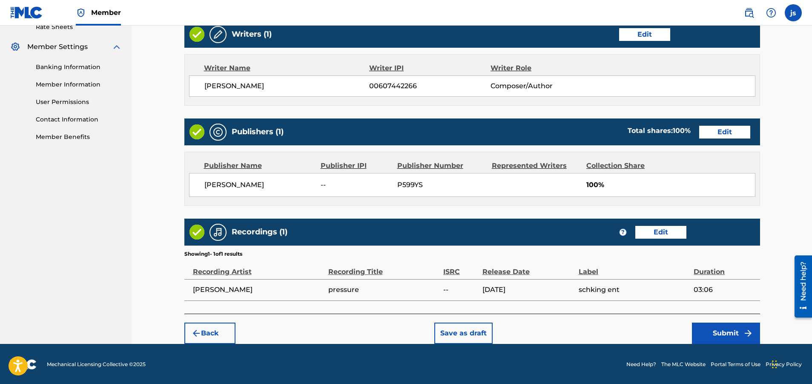
scroll to position [336, 0]
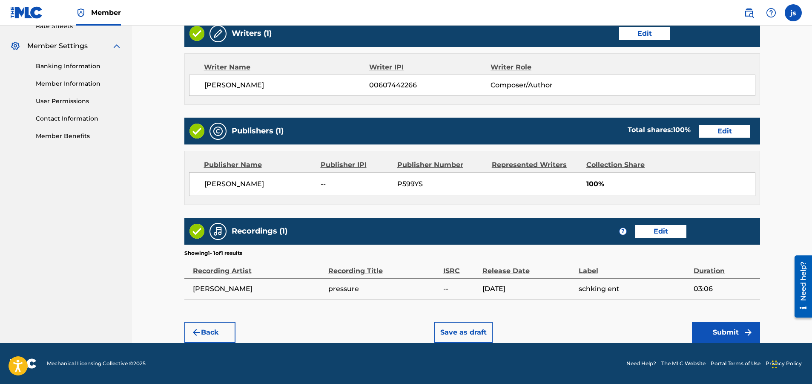
click at [662, 233] on button "Edit" at bounding box center [660, 231] width 51 height 13
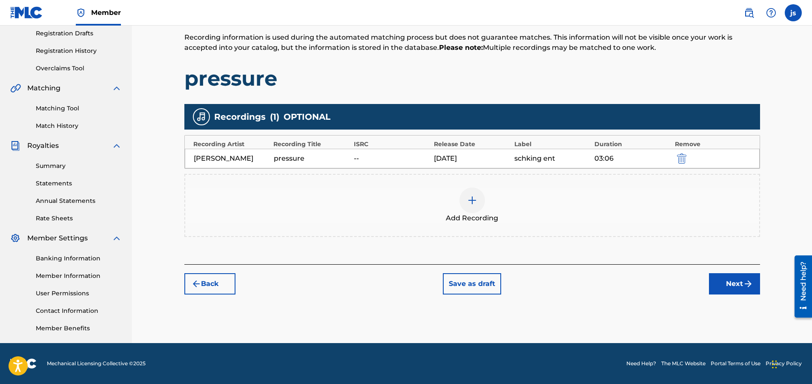
click at [237, 154] on div "[PERSON_NAME]" at bounding box center [232, 158] width 76 height 10
click at [470, 203] on img at bounding box center [472, 200] width 10 height 10
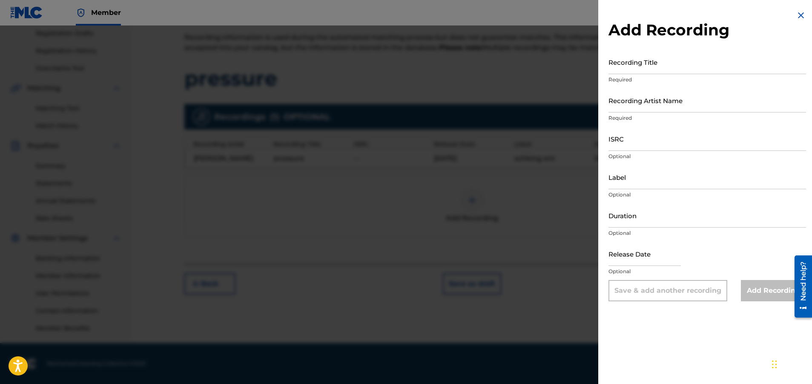
click at [663, 100] on input "Recording Artist Name" at bounding box center [707, 100] width 198 height 24
drag, startPoint x: 676, startPoint y: 106, endPoint x: 676, endPoint y: 112, distance: 5.1
click at [676, 106] on input "schking daplug" at bounding box center [707, 100] width 198 height 24
type input "schking daplug"
drag, startPoint x: 675, startPoint y: 129, endPoint x: 676, endPoint y: 135, distance: 5.7
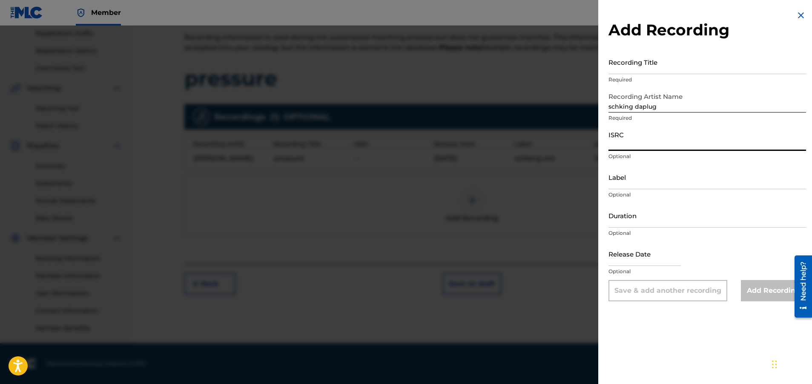
click at [675, 130] on input "ISRC" at bounding box center [707, 138] width 198 height 24
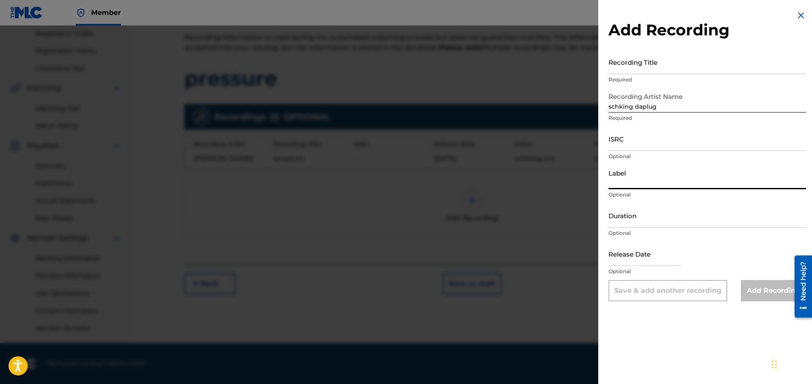
click at [690, 166] on input "Label" at bounding box center [707, 177] width 198 height 24
click at [705, 246] on div "Release Date Optional" at bounding box center [707, 260] width 198 height 38
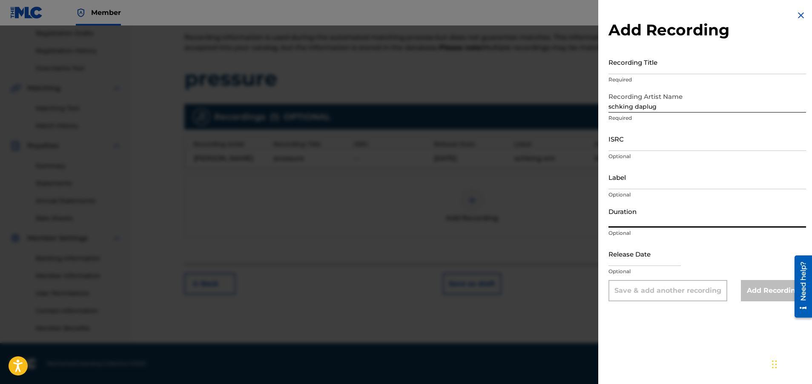
click at [670, 218] on input "Duration" at bounding box center [707, 215] width 198 height 24
type input "03:06"
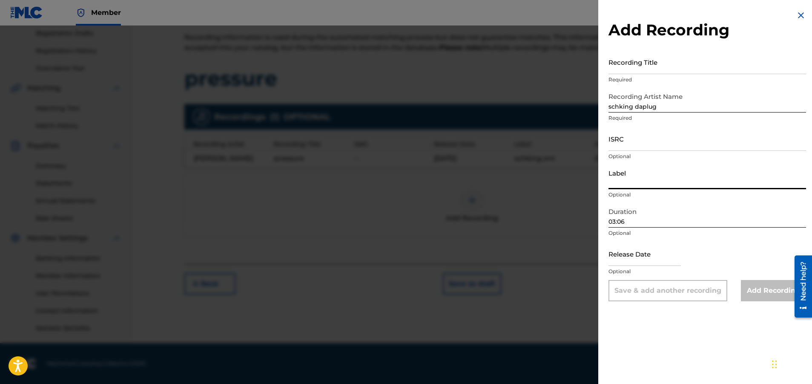
click at [645, 181] on input "Label" at bounding box center [707, 177] width 198 height 24
type input "schking ent"
drag, startPoint x: 636, startPoint y: 254, endPoint x: 640, endPoint y: 254, distance: 4.7
click at [636, 254] on input "text" at bounding box center [644, 253] width 72 height 24
select select "8"
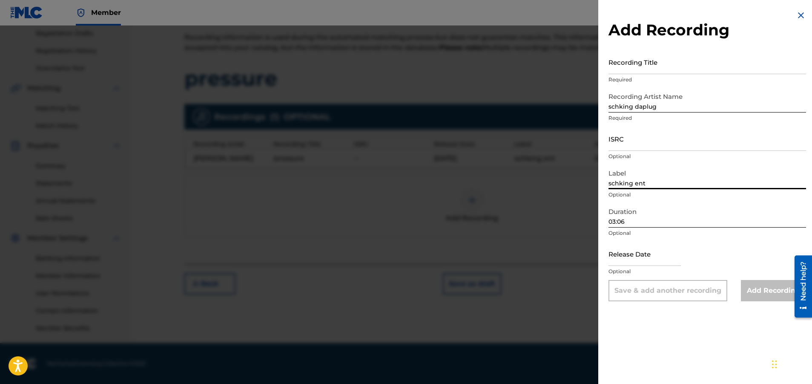
select select "2025"
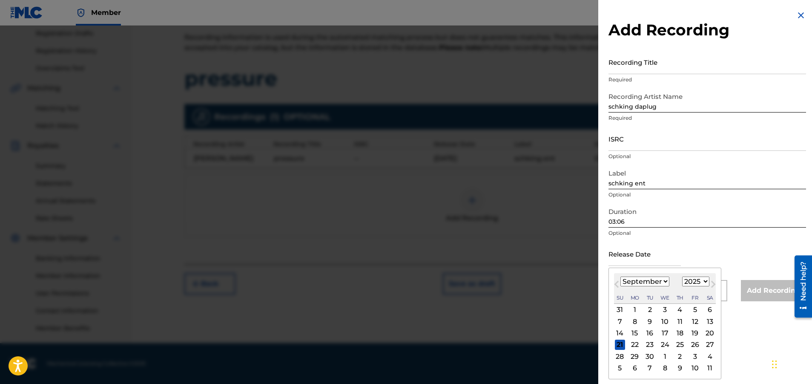
type input "[DATE]"
click at [686, 59] on input "Recording Title" at bounding box center [707, 62] width 198 height 24
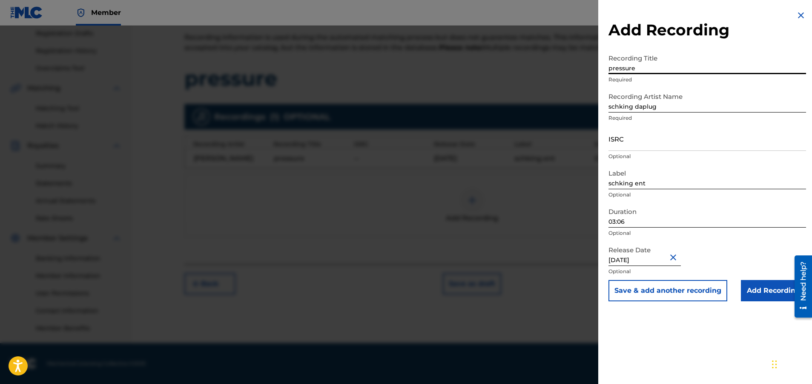
type input "pressure"
click at [759, 291] on input "Add Recording" at bounding box center [773, 290] width 65 height 21
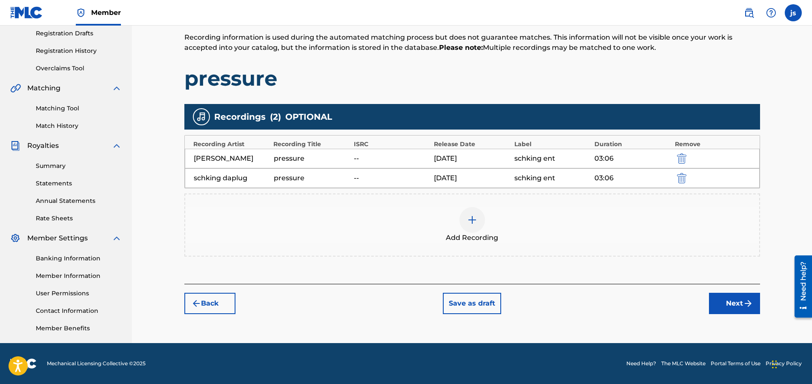
click at [753, 303] on img "submit" at bounding box center [748, 303] width 10 height 10
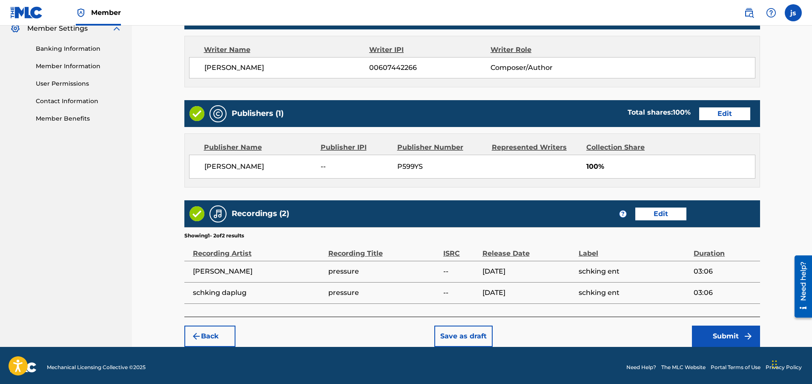
scroll to position [358, 0]
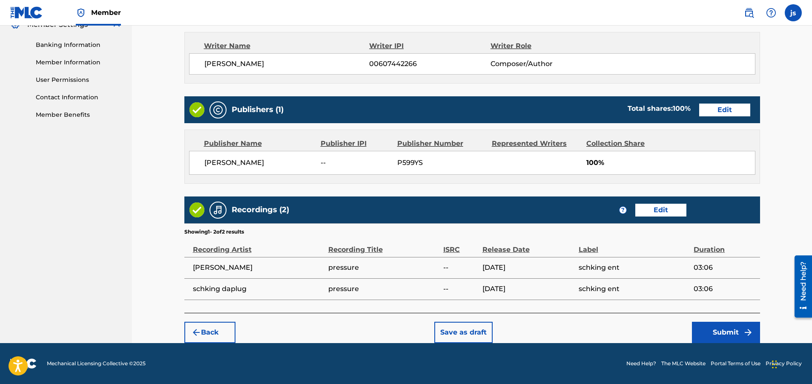
click at [733, 330] on button "Submit" at bounding box center [726, 331] width 68 height 21
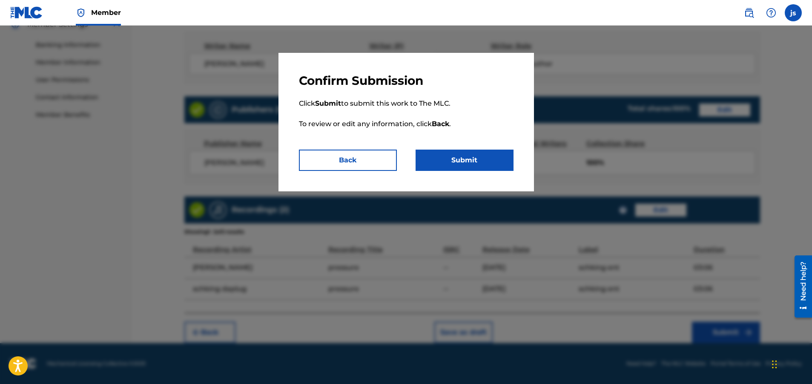
click at [440, 155] on button "Submit" at bounding box center [464, 159] width 98 height 21
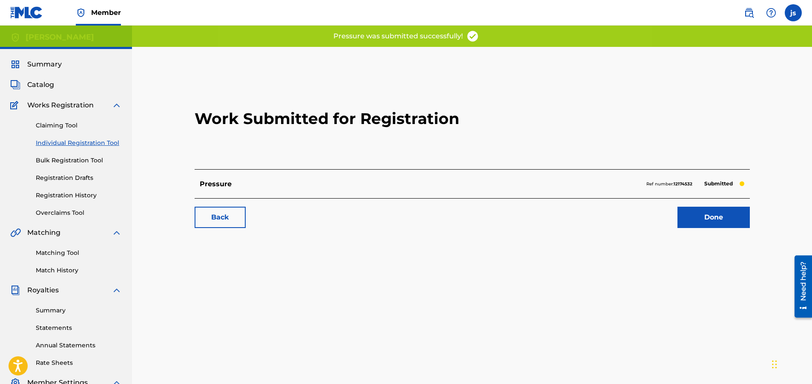
click at [722, 221] on link "Done" at bounding box center [713, 216] width 72 height 21
